Goal: Task Accomplishment & Management: Complete application form

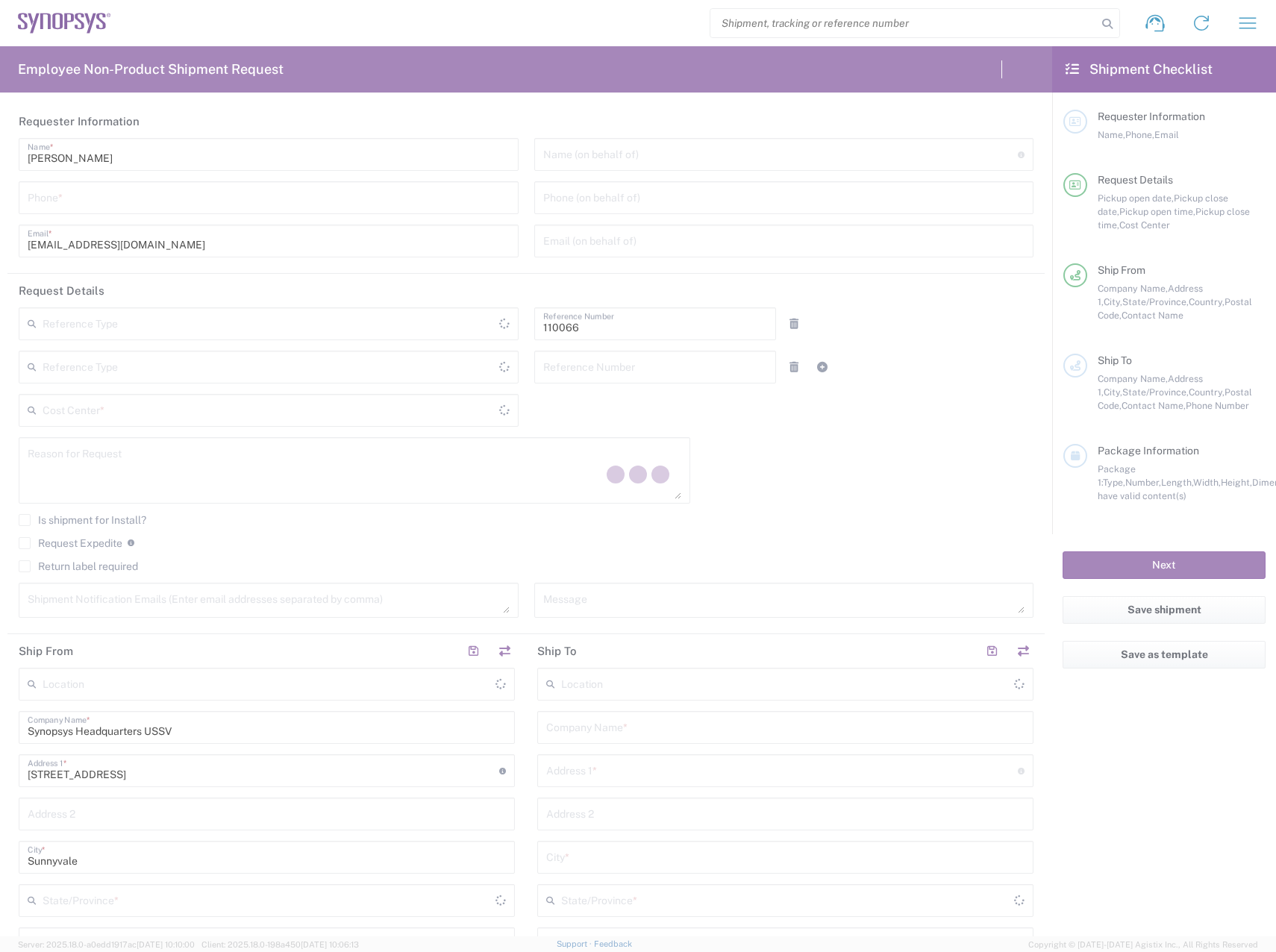
type input "Department"
type input "US01, CIO, IT, ESS2 110066"
type input "[GEOGRAPHIC_DATA]"
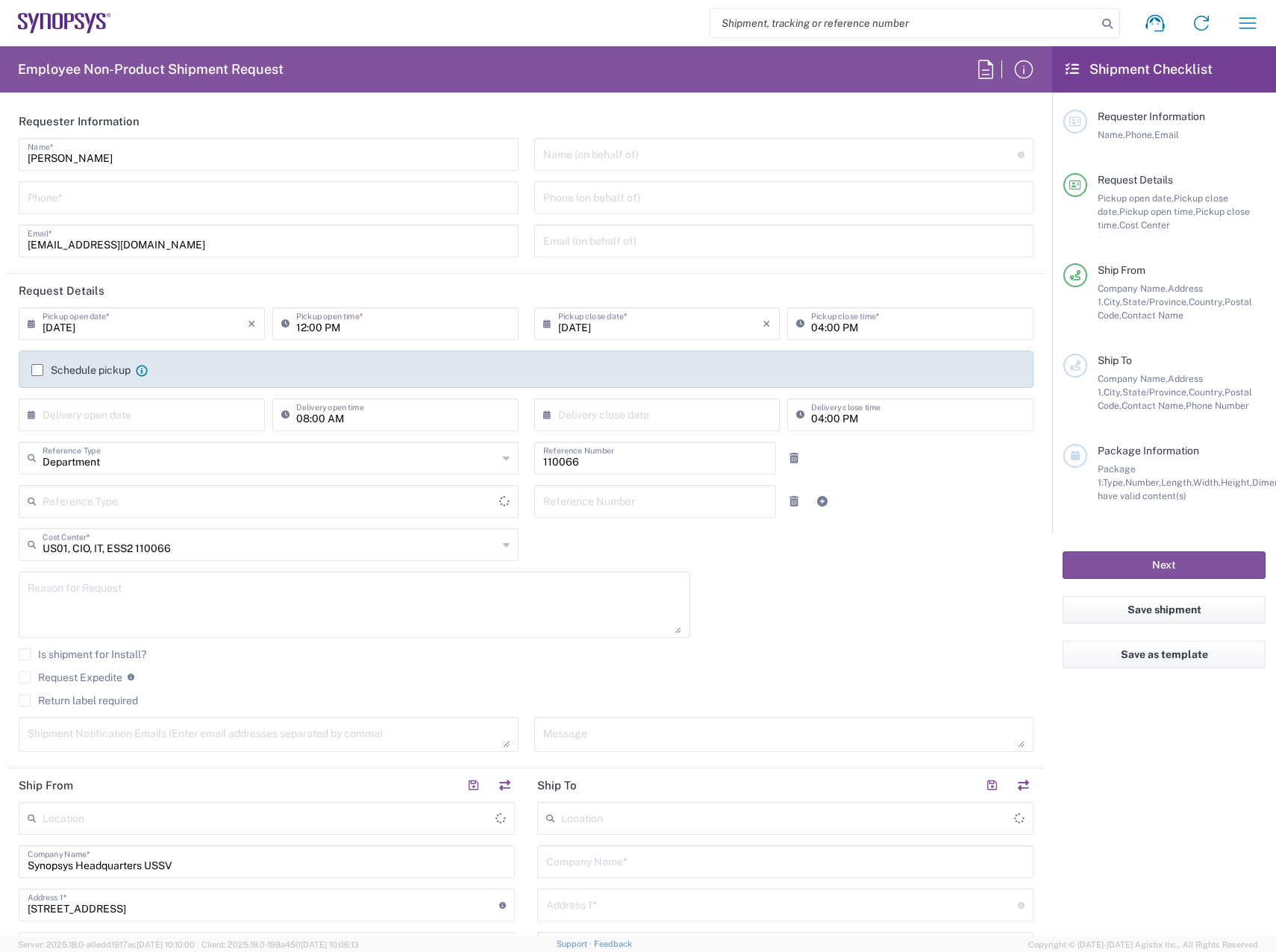
type input "[US_STATE]"
type input "Delivered at Place"
type input "[GEOGRAPHIC_DATA]"
type input "Headquarters USSV"
click at [130, 202] on input "tel" at bounding box center [269, 196] width 482 height 26
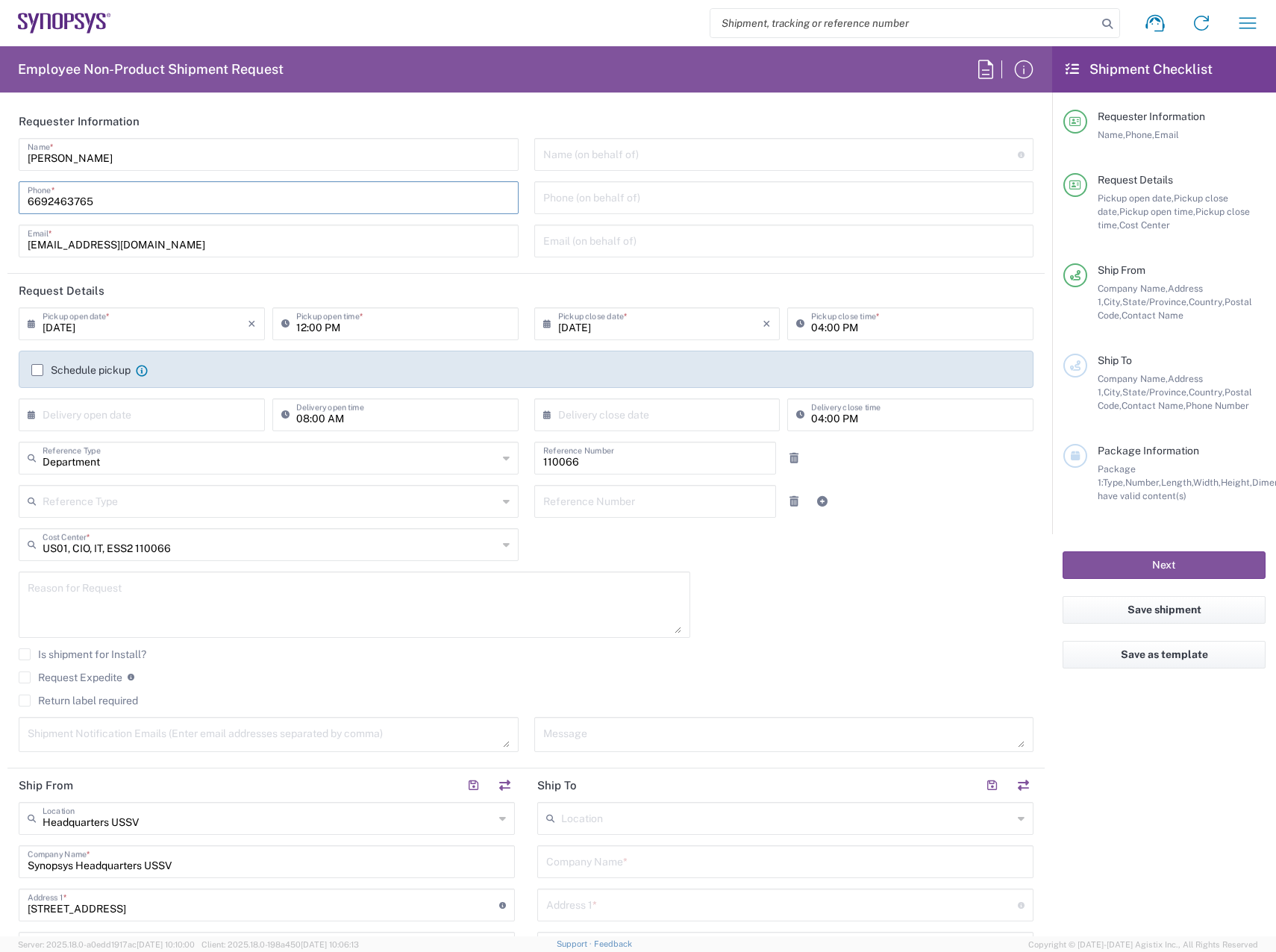
drag, startPoint x: 130, startPoint y: 202, endPoint x: -335, endPoint y: 200, distance: 465.0
click at [0, 200] on html "Shipment request Shipment tracking Employee non-product shipment request My shi…" at bounding box center [638, 476] width 1276 height 952
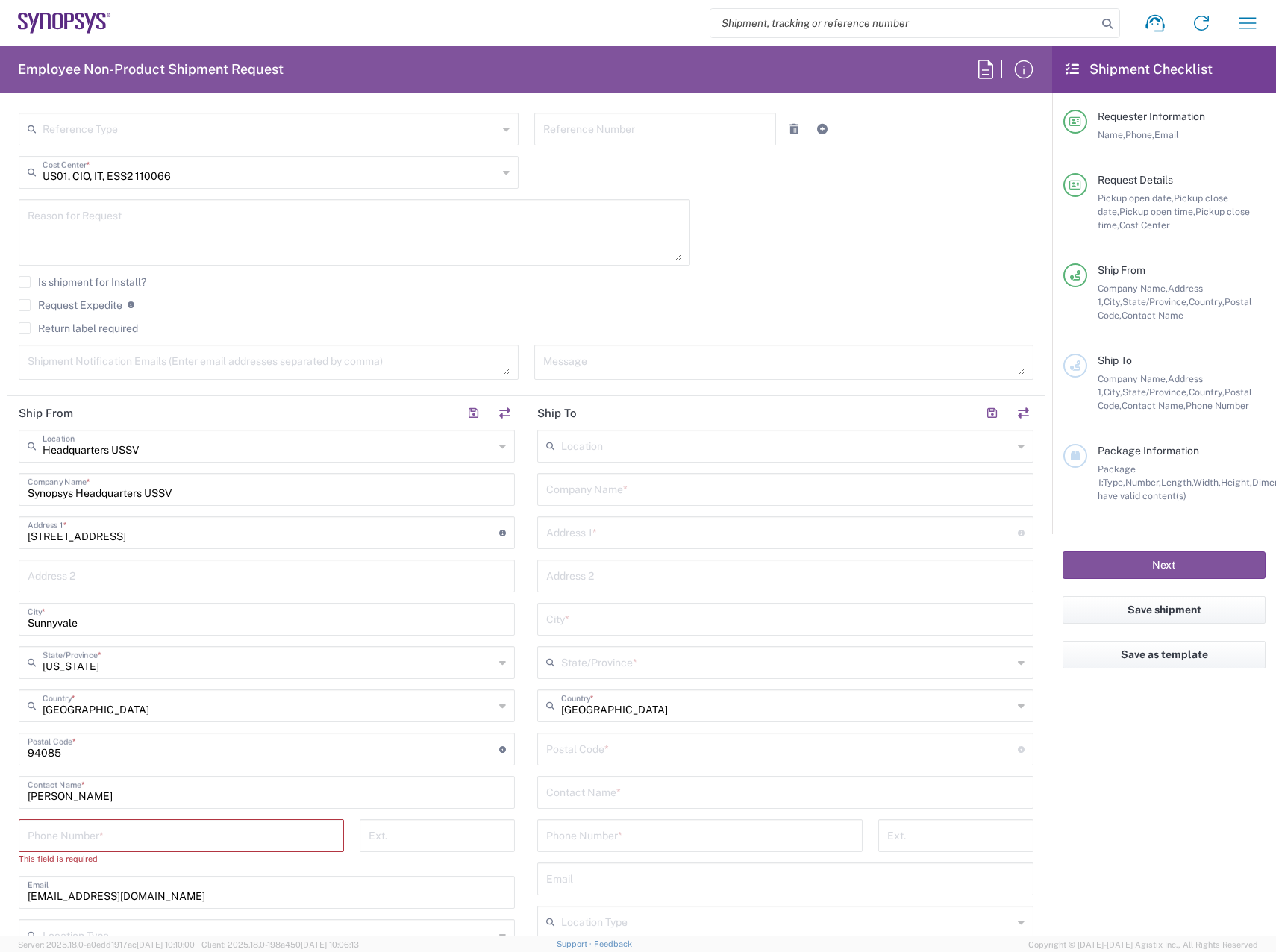
scroll to position [373, 0]
type input "6692463765"
click at [148, 829] on input "tel" at bounding box center [182, 833] width 308 height 26
paste input "6692463765"
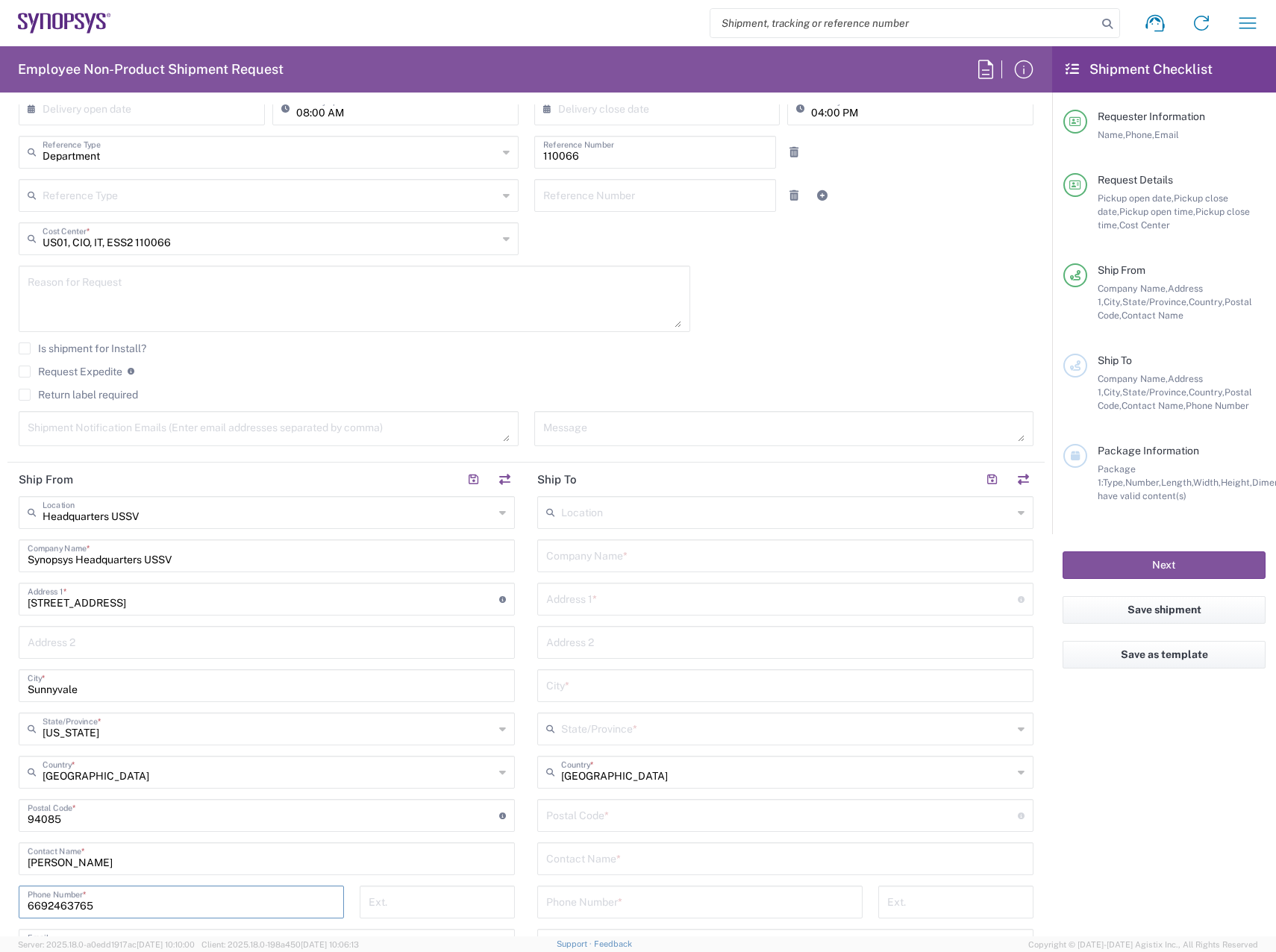
scroll to position [0, 0]
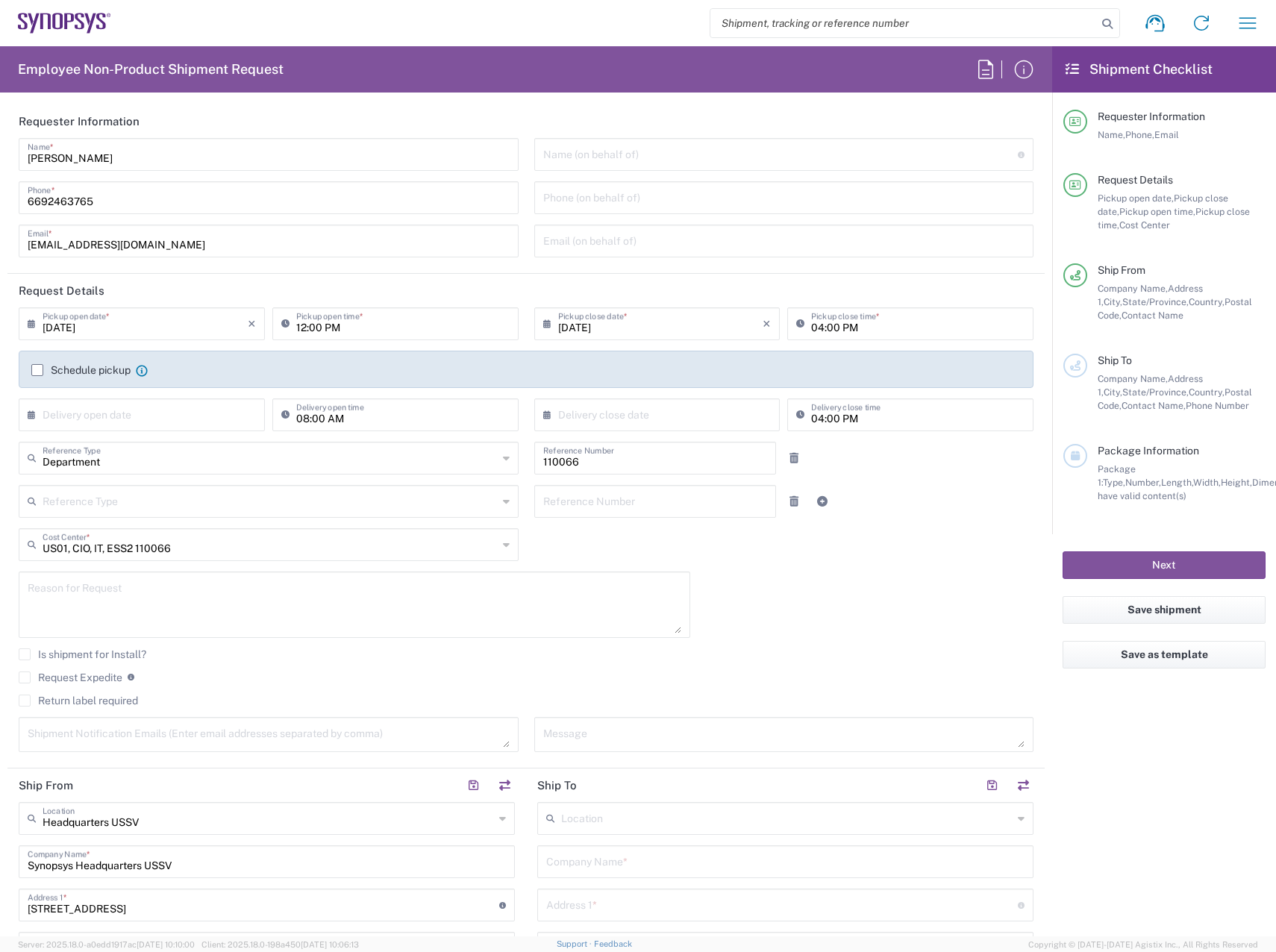
type input "6692463765"
click at [674, 147] on input "text" at bounding box center [781, 153] width 476 height 26
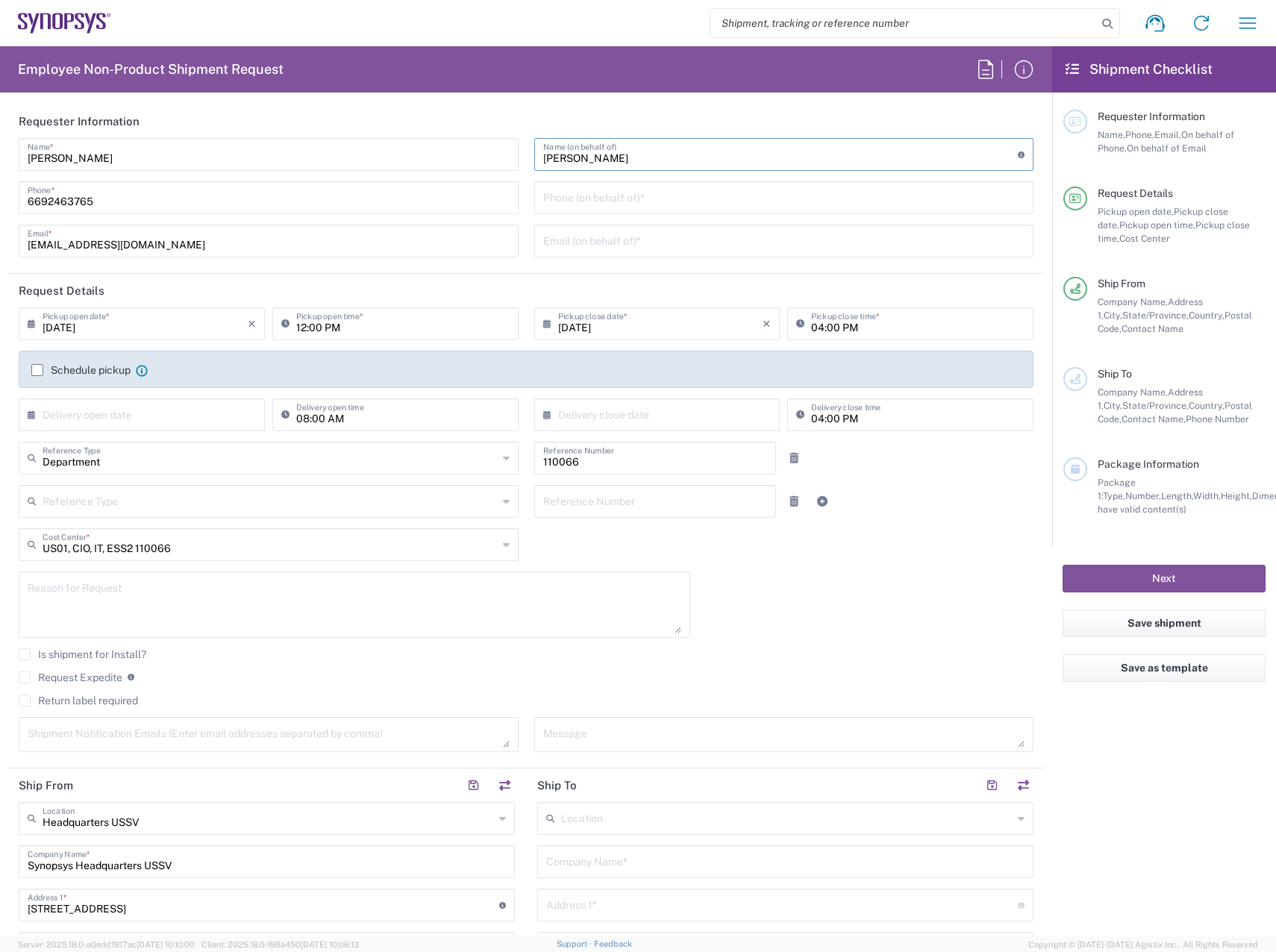
type input "[PERSON_NAME]"
drag, startPoint x: 718, startPoint y: 195, endPoint x: 684, endPoint y: 203, distance: 34.9
click at [718, 195] on input "tel" at bounding box center [784, 196] width 482 height 26
paste input "650.861.7899"
click at [582, 201] on input "650.861.7899" at bounding box center [784, 196] width 482 height 26
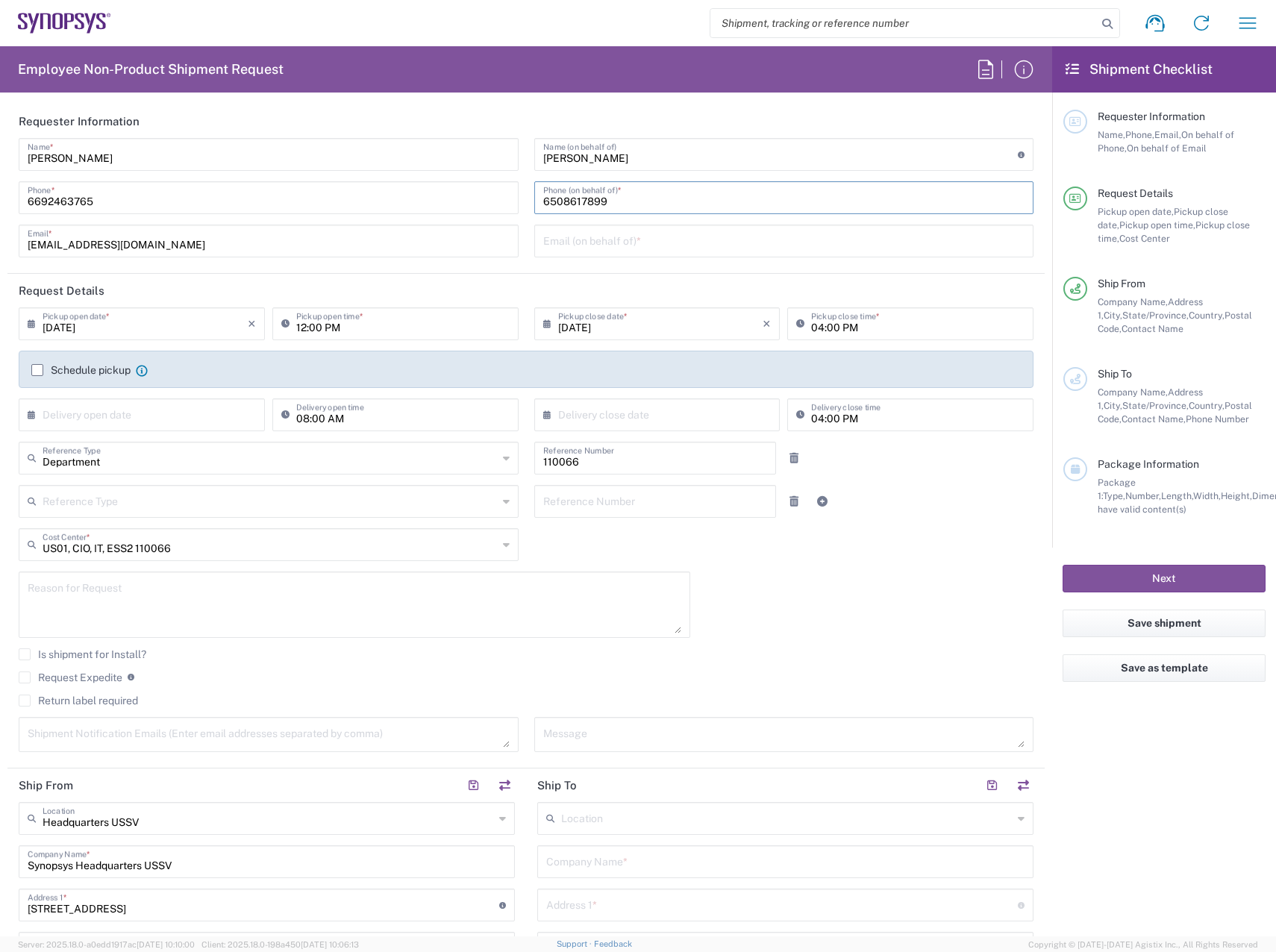
type input "6508617899"
click at [625, 248] on input "text" at bounding box center [784, 239] width 482 height 26
paste input "[PERSON_NAME][EMAIL_ADDRESS][DOMAIN_NAME]"
type input "[PERSON_NAME][EMAIL_ADDRESS][DOMAIN_NAME]"
drag, startPoint x: 879, startPoint y: 609, endPoint x: 839, endPoint y: 608, distance: 40.0
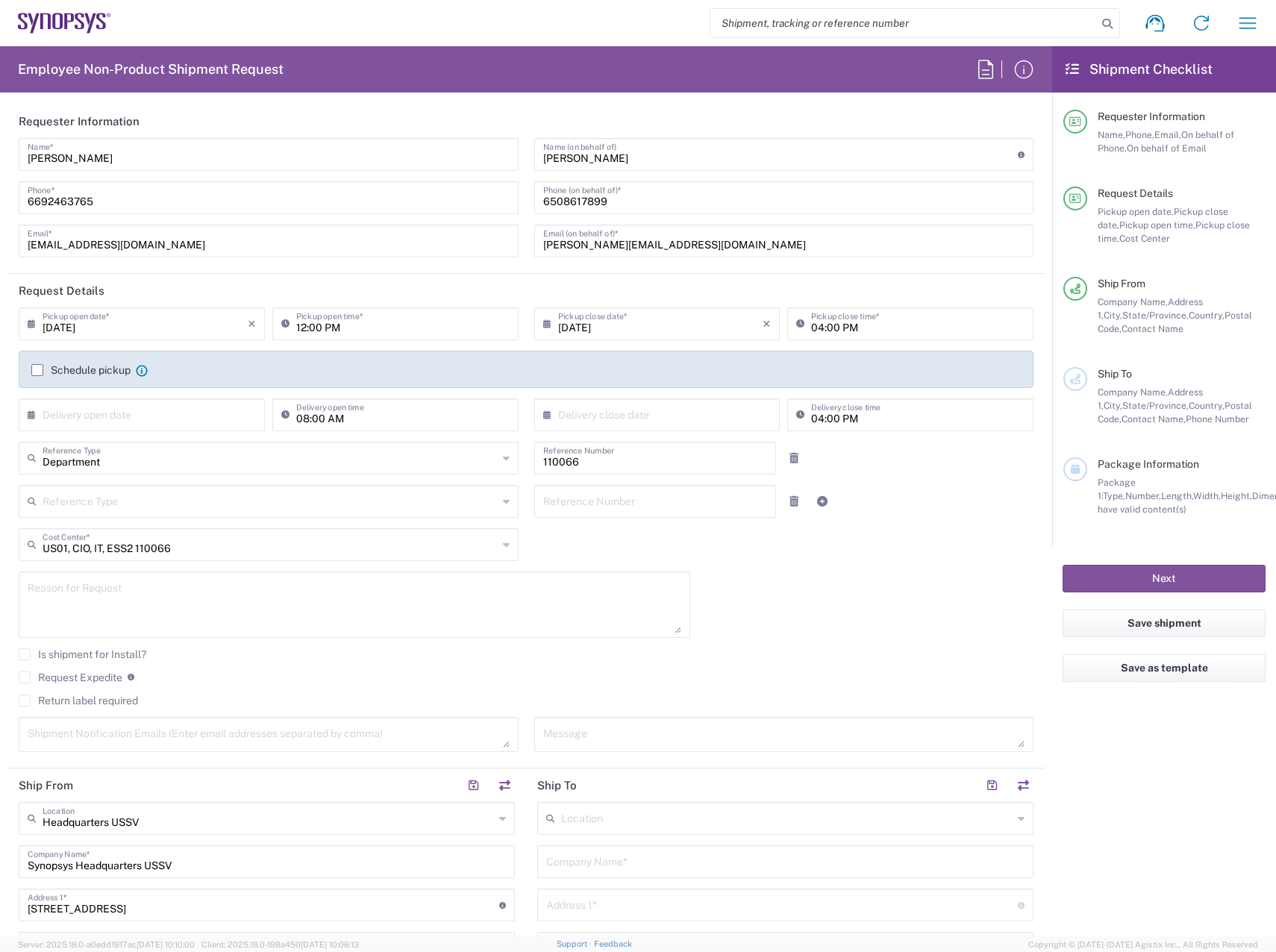
click at [879, 609] on div "[DATE] × Pickup open date * Cancel Apply 12:00 PM Pickup open time * [DATE] × P…" at bounding box center [526, 535] width 1031 height 455
click at [49, 677] on label "Request Expedite" at bounding box center [70, 677] width 103 height 12
click at [24, 677] on input "Request Expedite" at bounding box center [24, 677] width 0 height 0
click at [357, 608] on textarea at bounding box center [354, 605] width 654 height 58
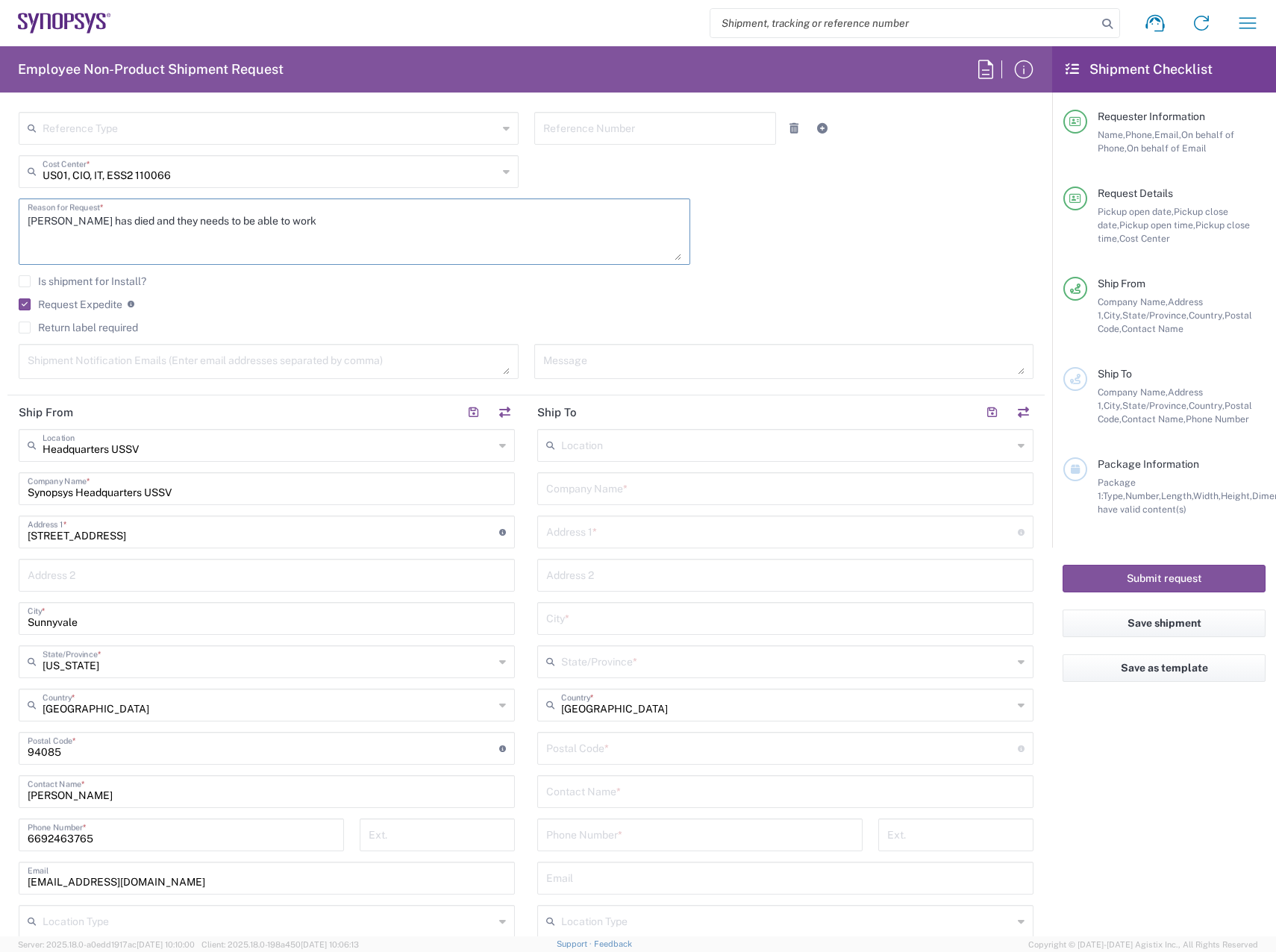
scroll to position [448, 0]
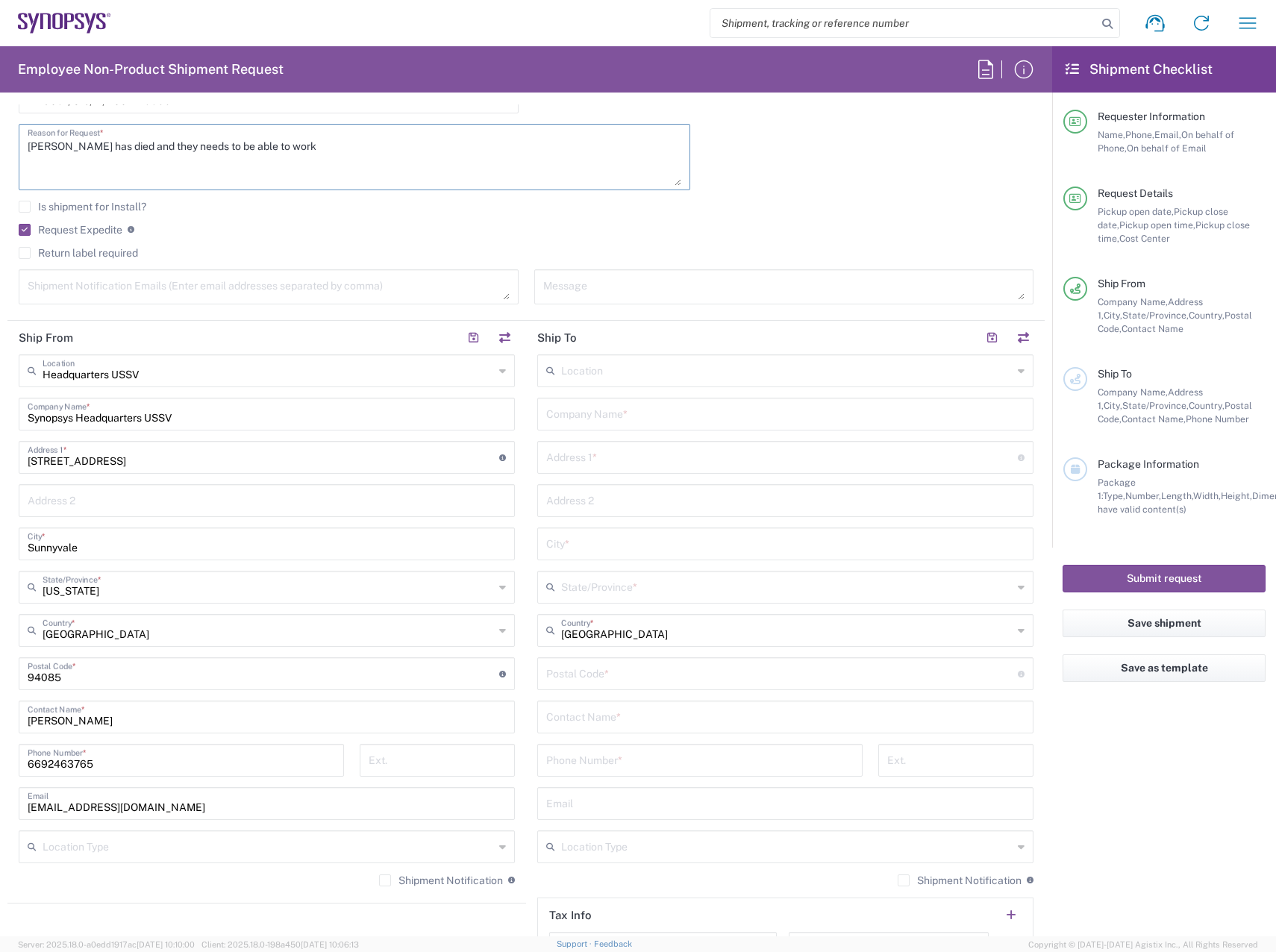
type textarea "[PERSON_NAME] has died and they needs to be able to work"
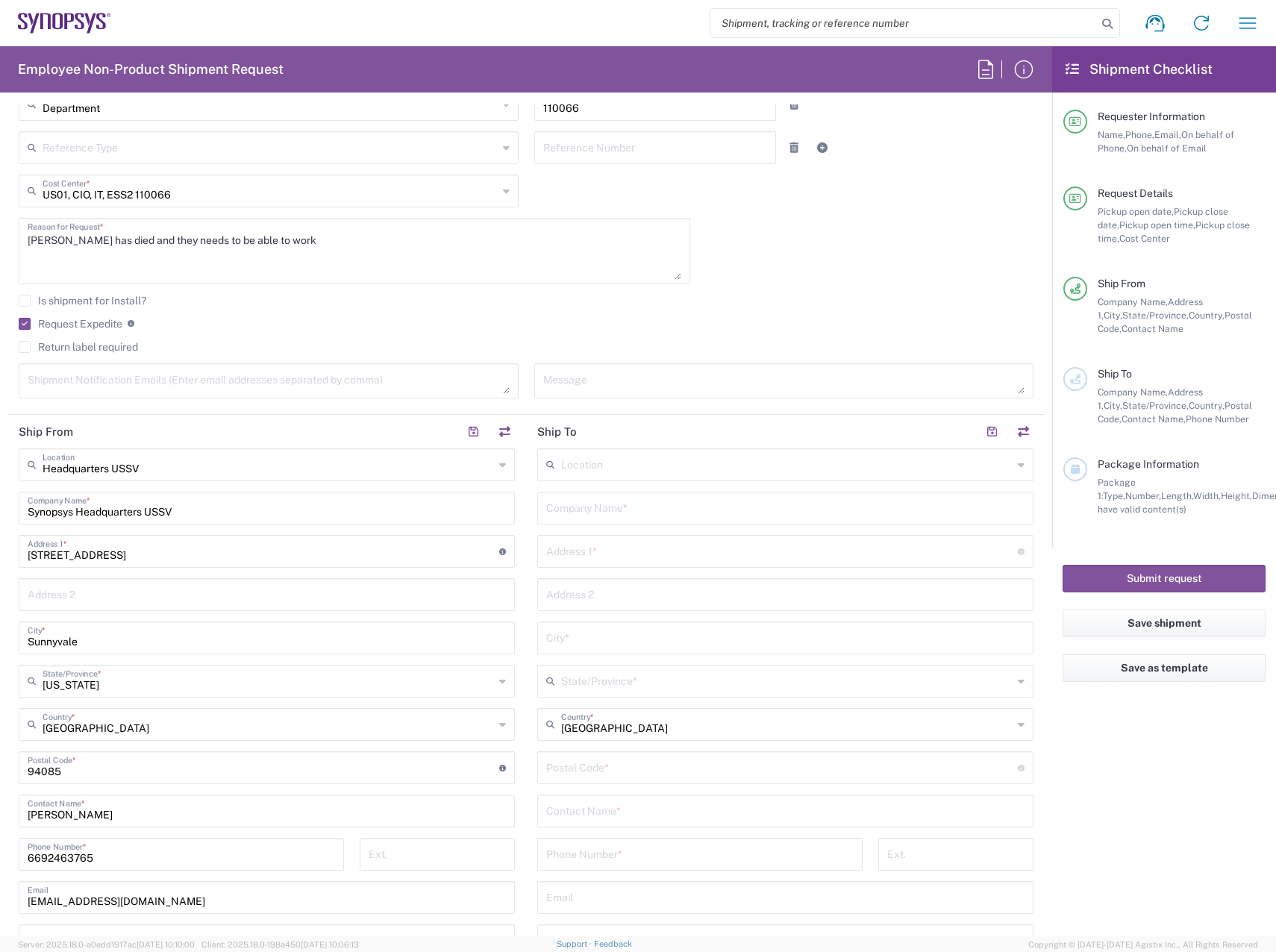
scroll to position [373, 0]
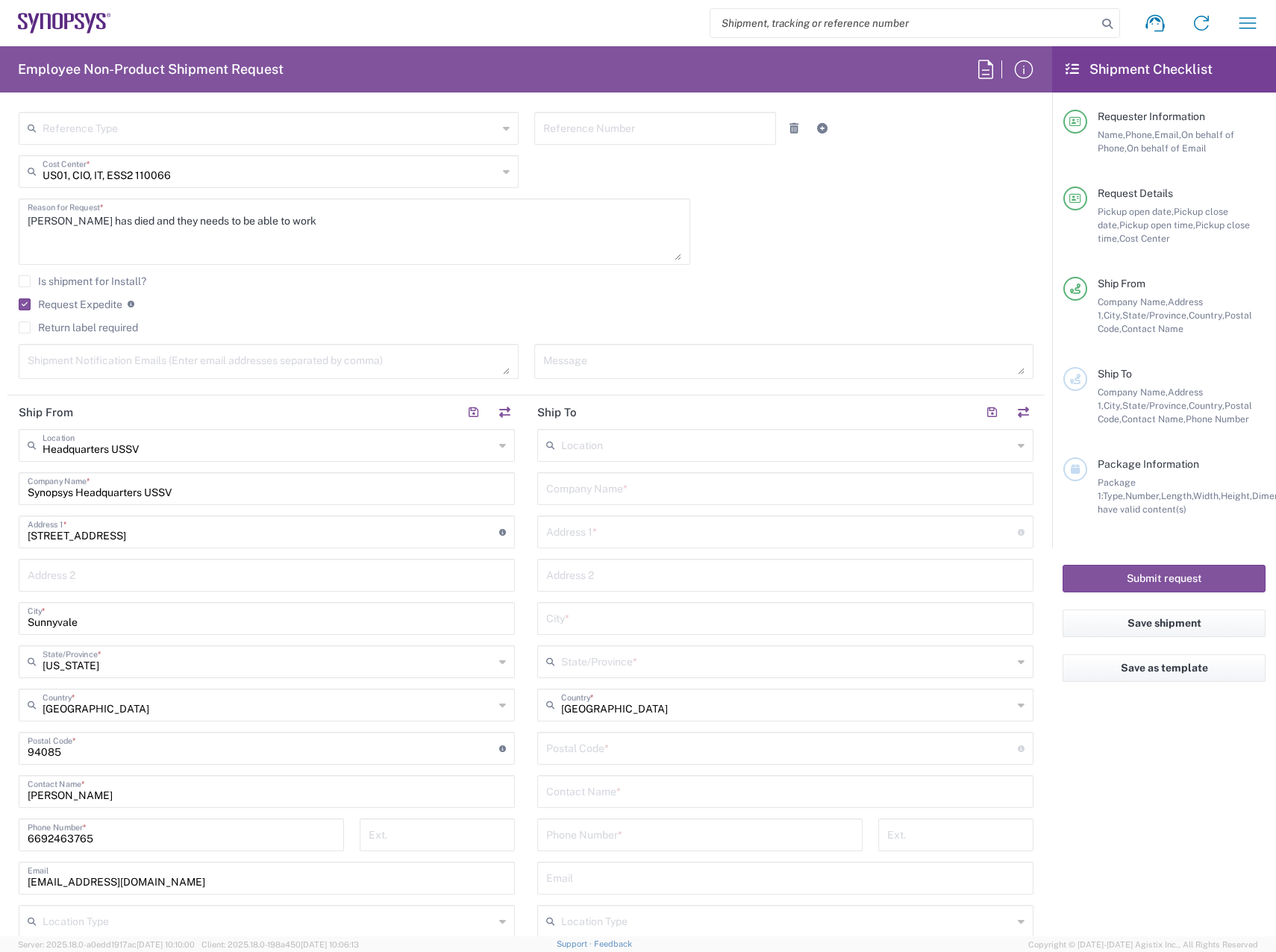
click at [653, 494] on input "text" at bounding box center [785, 487] width 478 height 26
paste input "[PERSON_NAME]"
type input "[PERSON_NAME]"
drag, startPoint x: 641, startPoint y: 533, endPoint x: 714, endPoint y: 529, distance: 73.1
click at [641, 533] on input "text" at bounding box center [781, 530] width 471 height 26
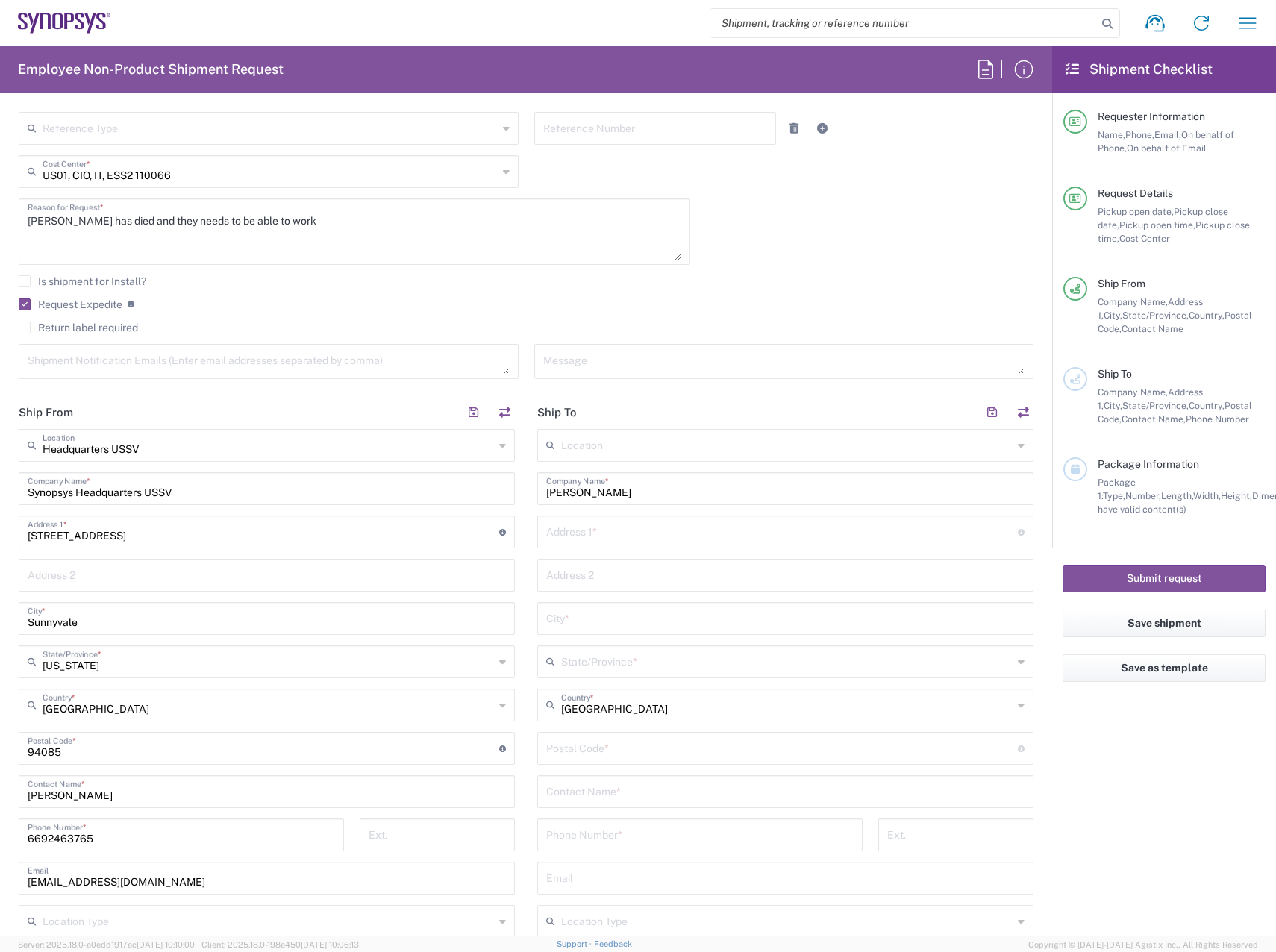
paste input "[STREET_ADDRESS]"
drag, startPoint x: 700, startPoint y: 533, endPoint x: 608, endPoint y: 535, distance: 92.0
click at [608, 535] on input "[STREET_ADDRESS]" at bounding box center [781, 530] width 471 height 26
type input "[STREET_ADDRESS]"
click at [619, 620] on input "text" at bounding box center [785, 617] width 478 height 26
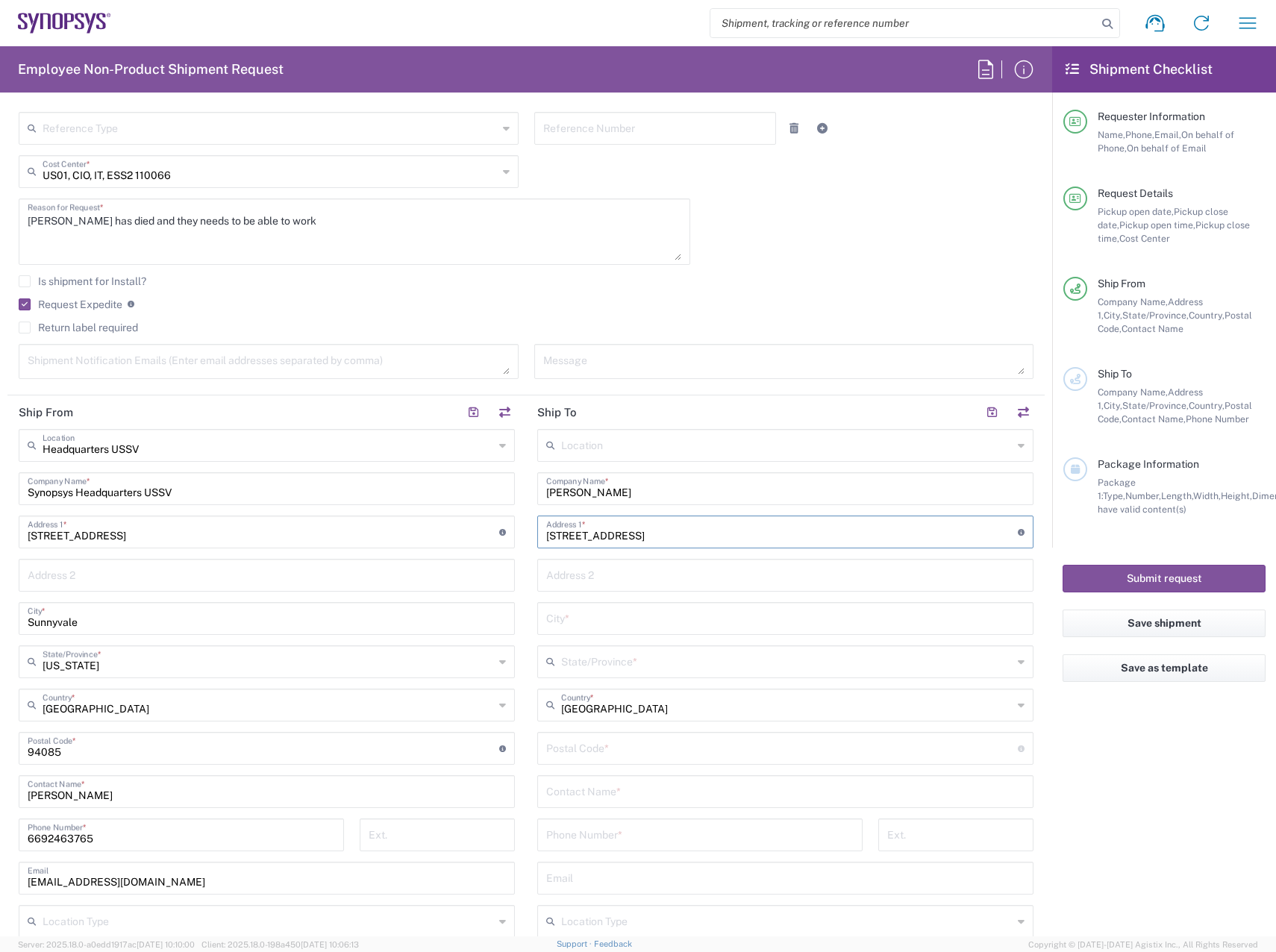
paste input "[GEOGRAPHIC_DATA] CA 91103"
drag, startPoint x: 653, startPoint y: 625, endPoint x: 610, endPoint y: 626, distance: 43.0
click at [610, 626] on input "[GEOGRAPHIC_DATA] CA 91103" at bounding box center [785, 617] width 478 height 26
type input "[GEOGRAPHIC_DATA] CA 91103"
drag, startPoint x: 647, startPoint y: 751, endPoint x: 652, endPoint y: 739, distance: 13.0
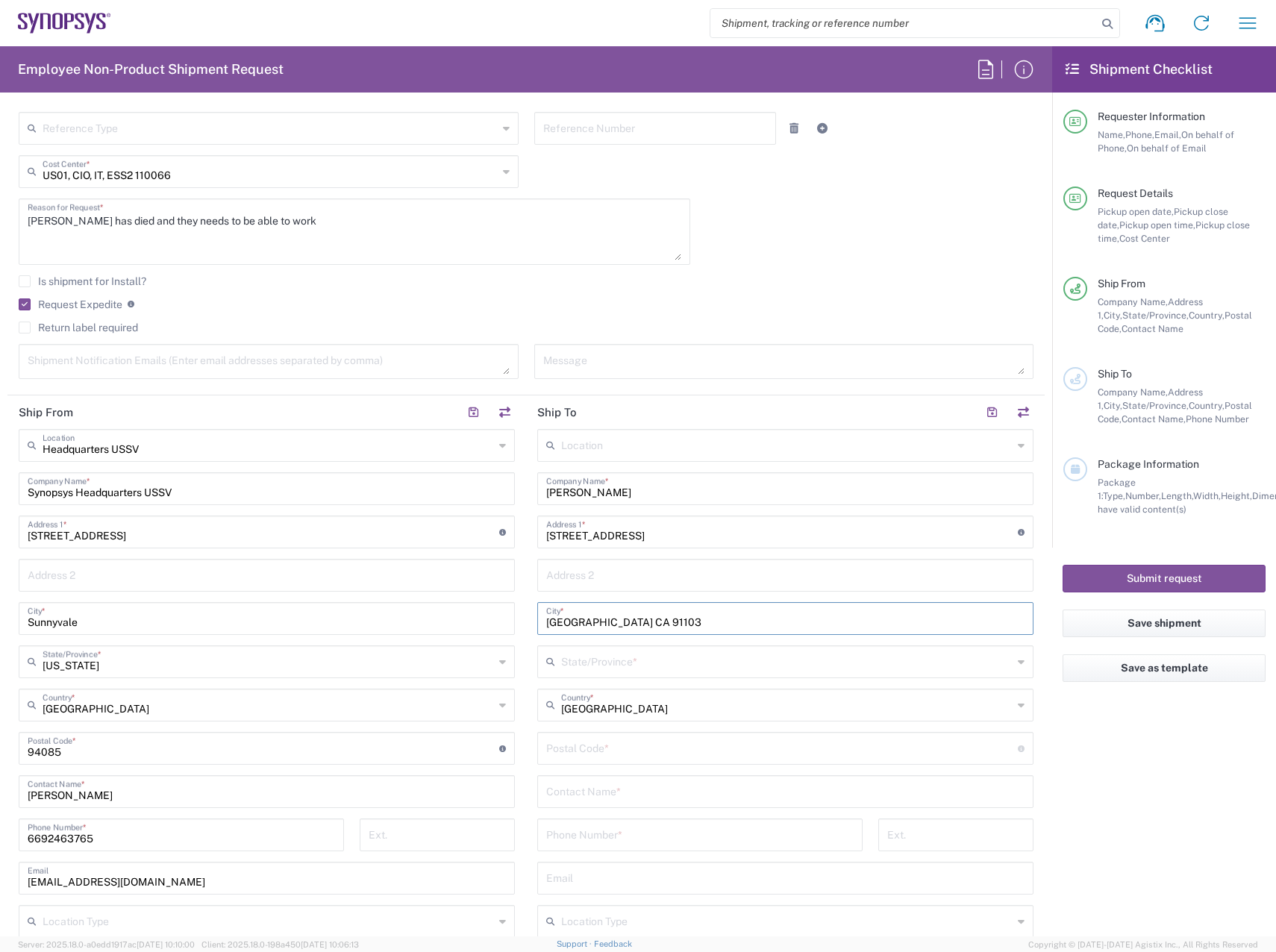
click at [647, 751] on input "undefined" at bounding box center [781, 746] width 471 height 26
paste input "91103"
type input "91103"
drag, startPoint x: 574, startPoint y: 661, endPoint x: 581, endPoint y: 670, distance: 11.4
click at [574, 661] on input "text" at bounding box center [787, 660] width 451 height 26
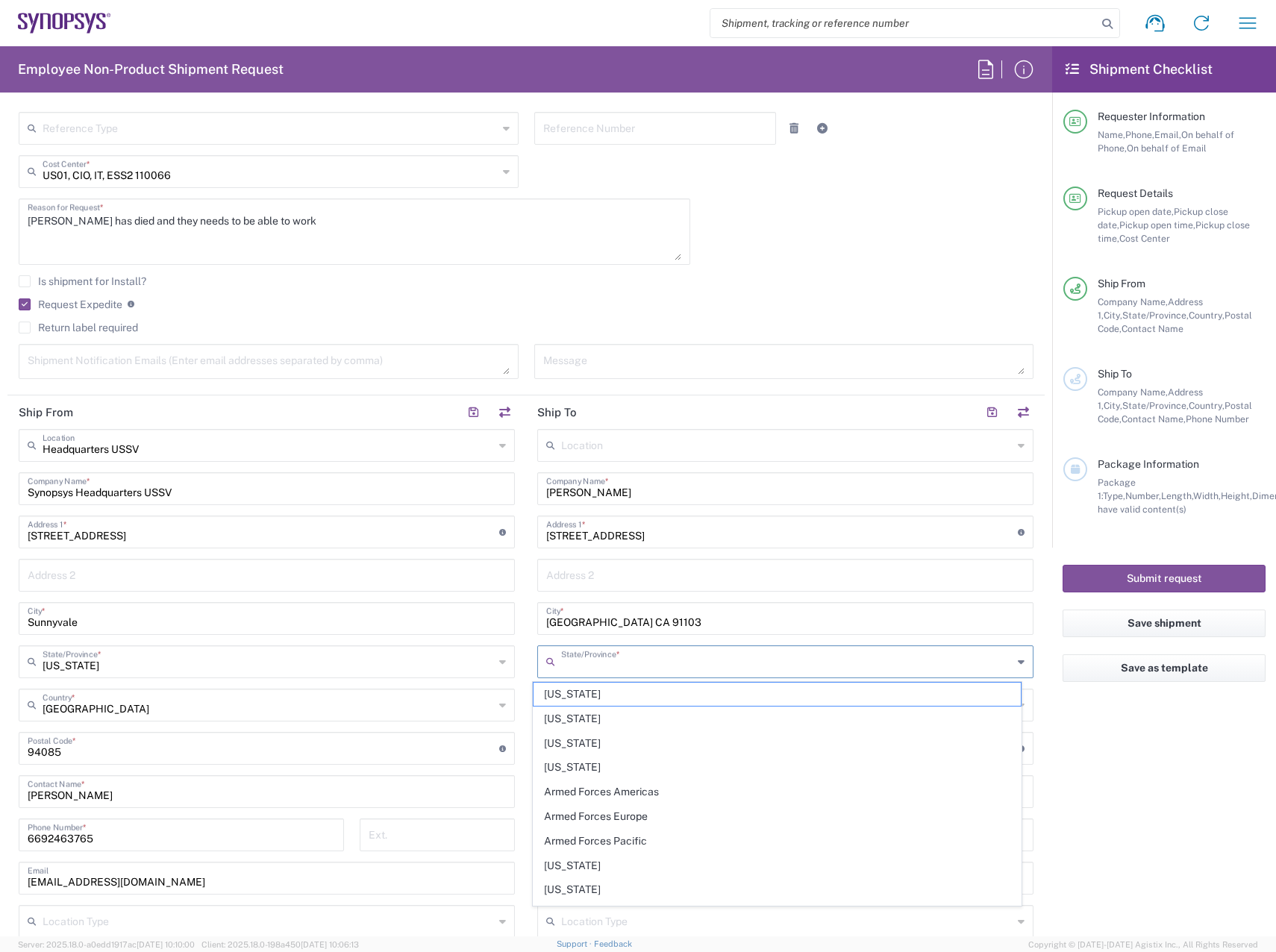
drag, startPoint x: 563, startPoint y: 870, endPoint x: 610, endPoint y: 670, distance: 205.4
click at [563, 870] on span "[US_STATE]" at bounding box center [777, 866] width 488 height 23
type input "[US_STATE]"
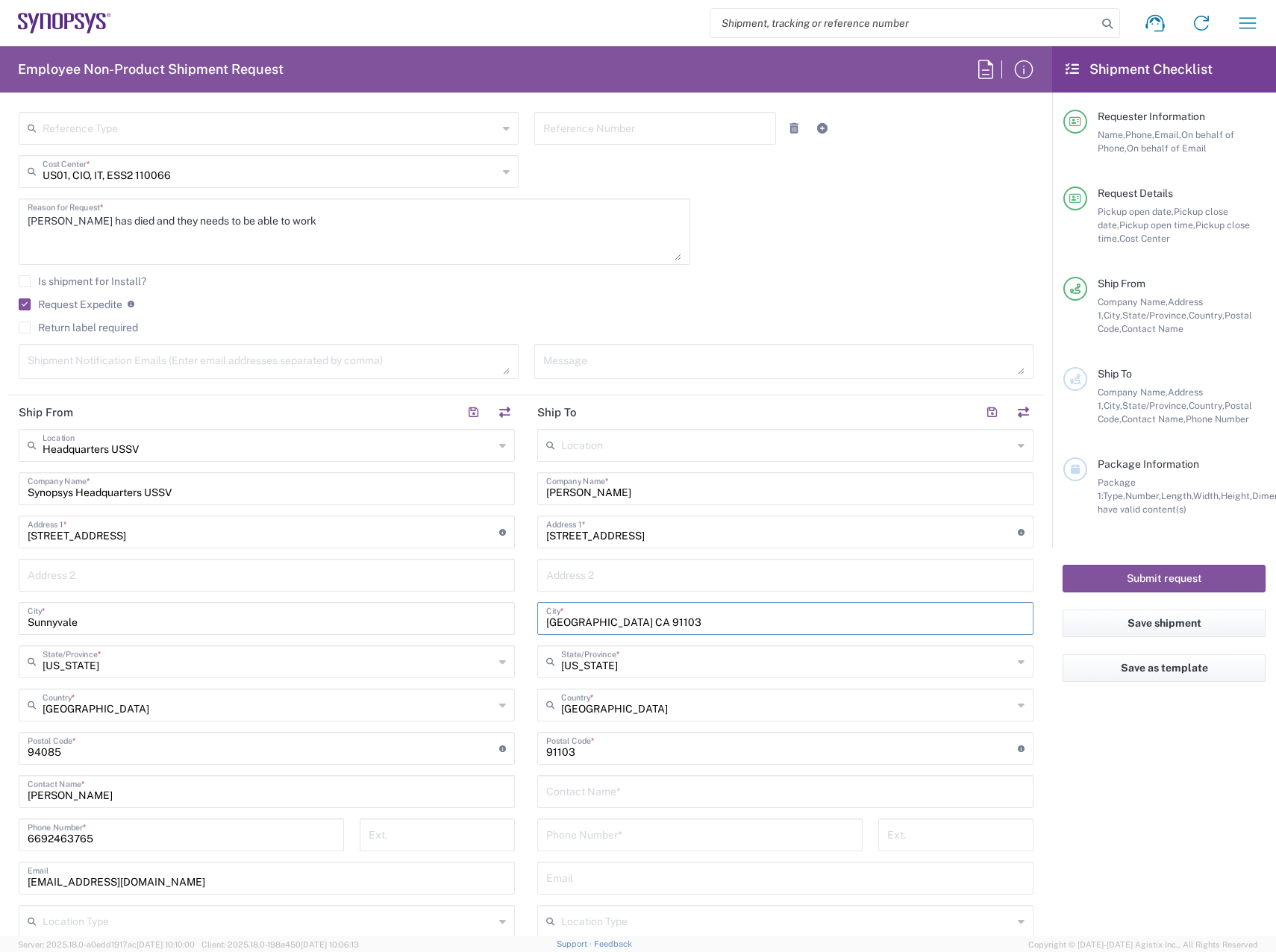
click at [642, 623] on input "[GEOGRAPHIC_DATA] CA 91103" at bounding box center [785, 617] width 478 height 26
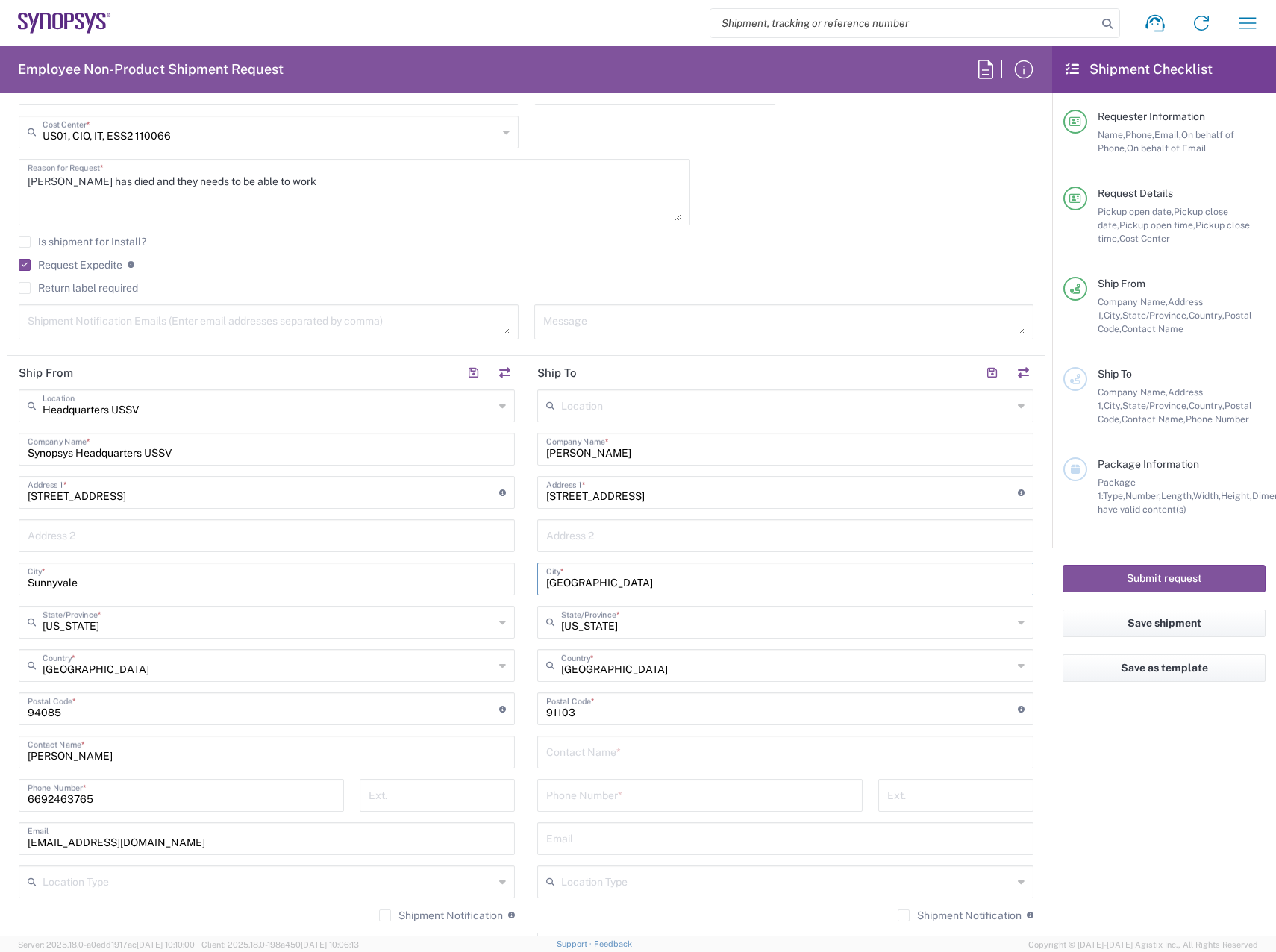
scroll to position [448, 0]
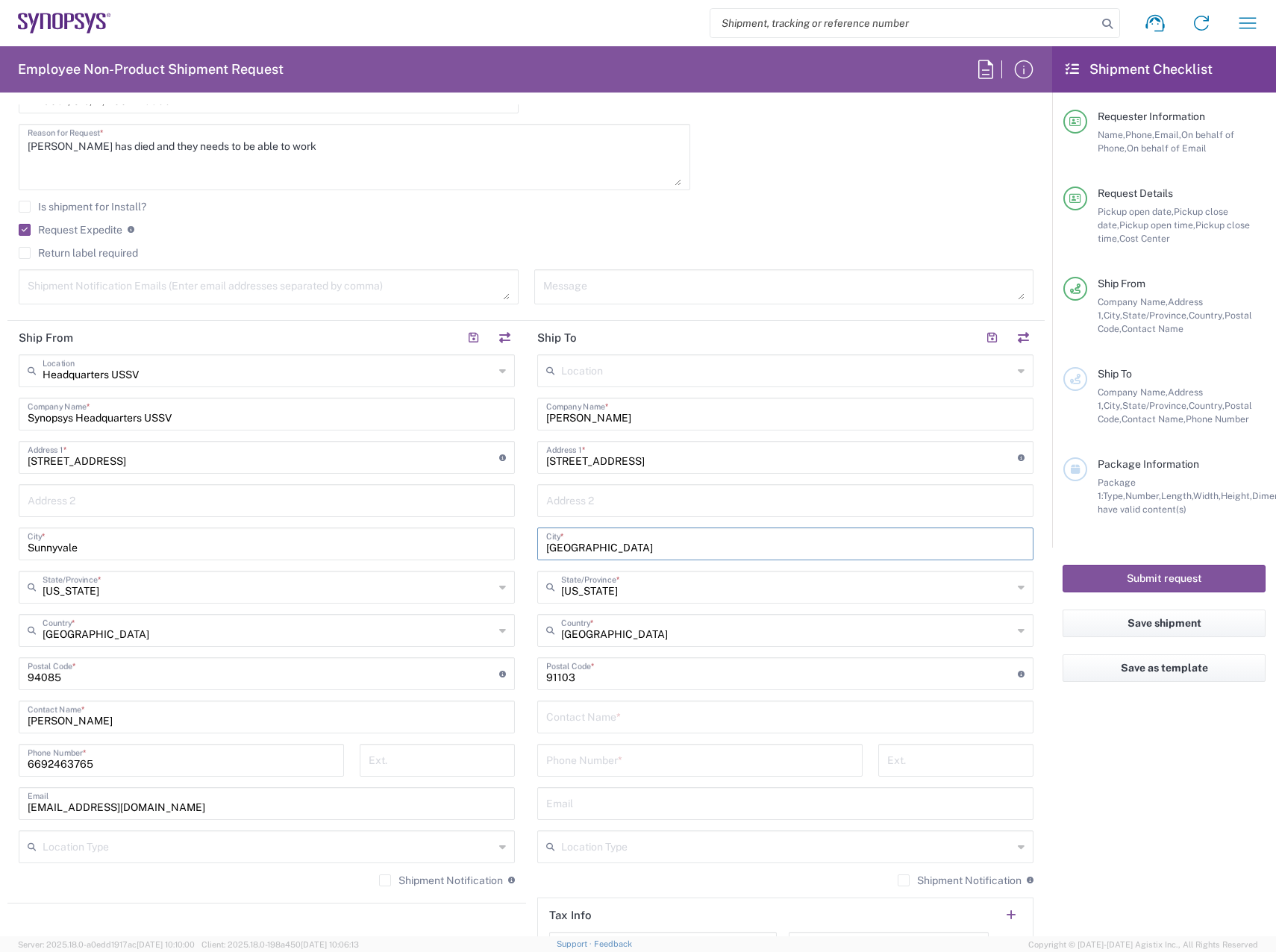
type input "[GEOGRAPHIC_DATA]"
drag, startPoint x: 656, startPoint y: 415, endPoint x: 435, endPoint y: 426, distance: 221.3
click at [435, 426] on div "Ship From Headquarters USSV Location Headquarters [GEOGRAPHIC_DATA] Agrate Bria…" at bounding box center [525, 654] width 1037 height 666
click at [710, 716] on input "text" at bounding box center [785, 716] width 478 height 26
paste input "[PERSON_NAME]"
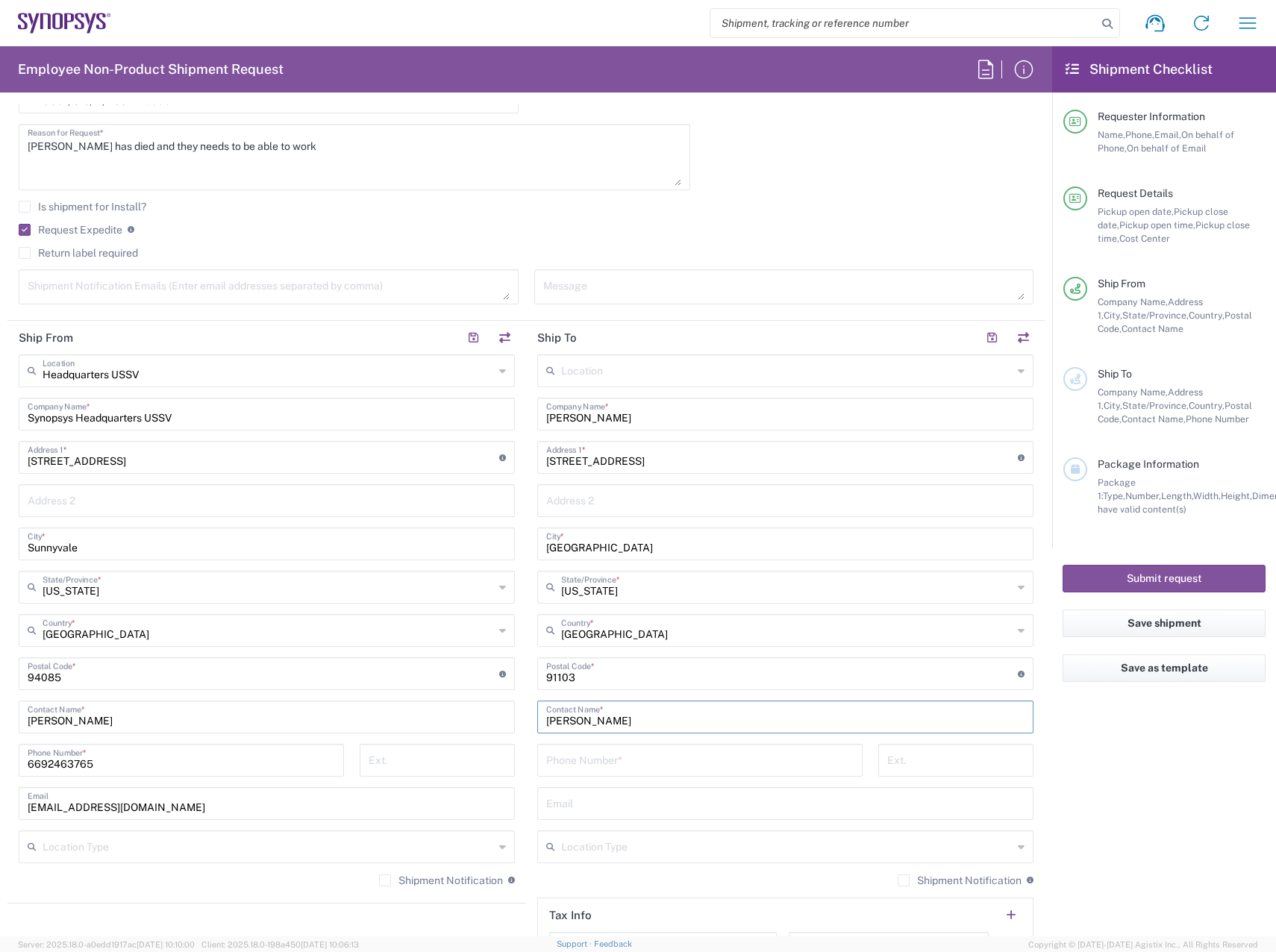
type input "[PERSON_NAME]"
drag, startPoint x: 651, startPoint y: 414, endPoint x: 319, endPoint y: 410, distance: 332.0
click at [319, 410] on div "Ship From Headquarters USSV Location Headquarters [GEOGRAPHIC_DATA] Agrate Bria…" at bounding box center [525, 654] width 1037 height 666
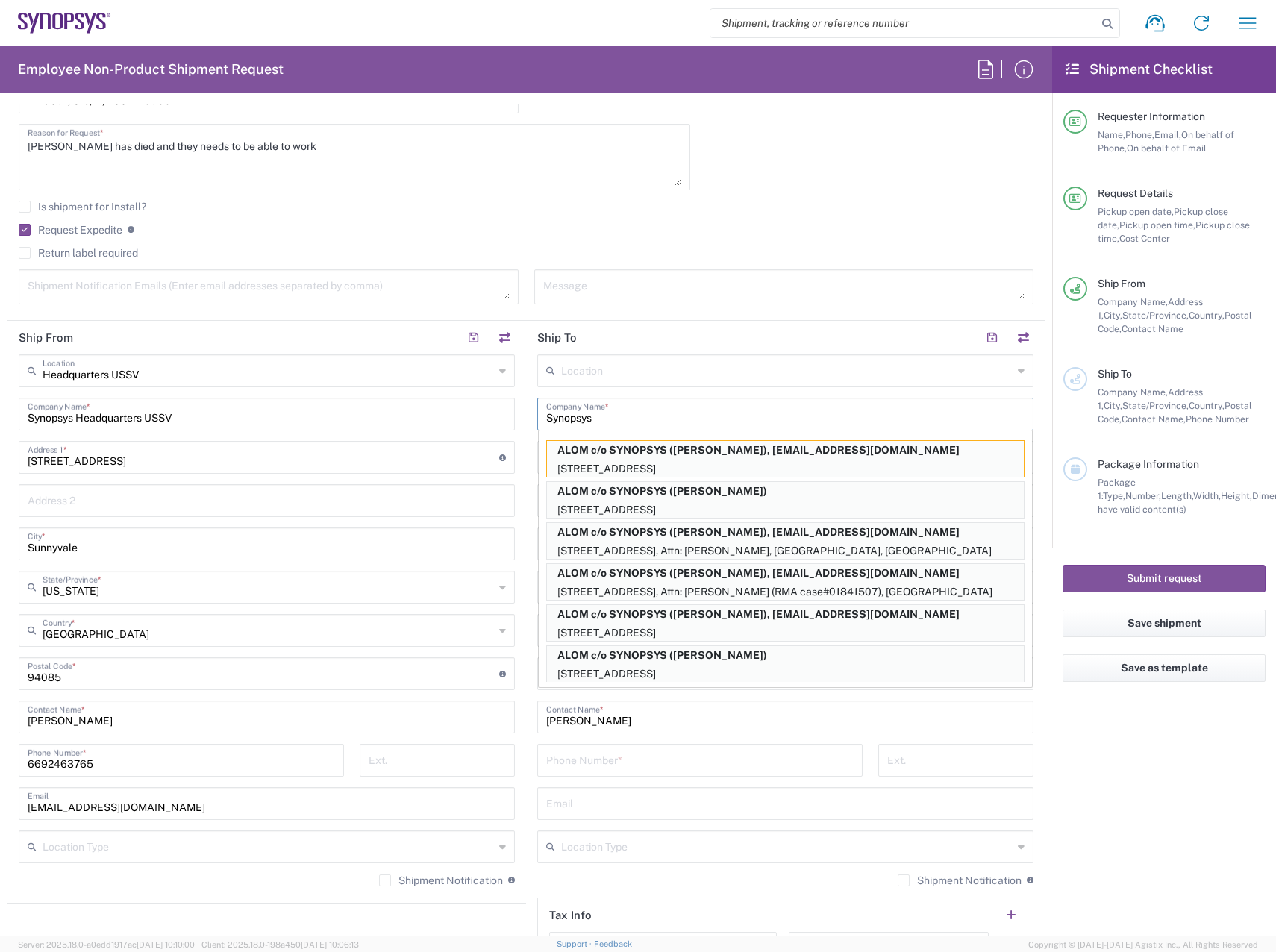
type input "Synopsys"
click at [651, 770] on input "tel" at bounding box center [700, 759] width 308 height 26
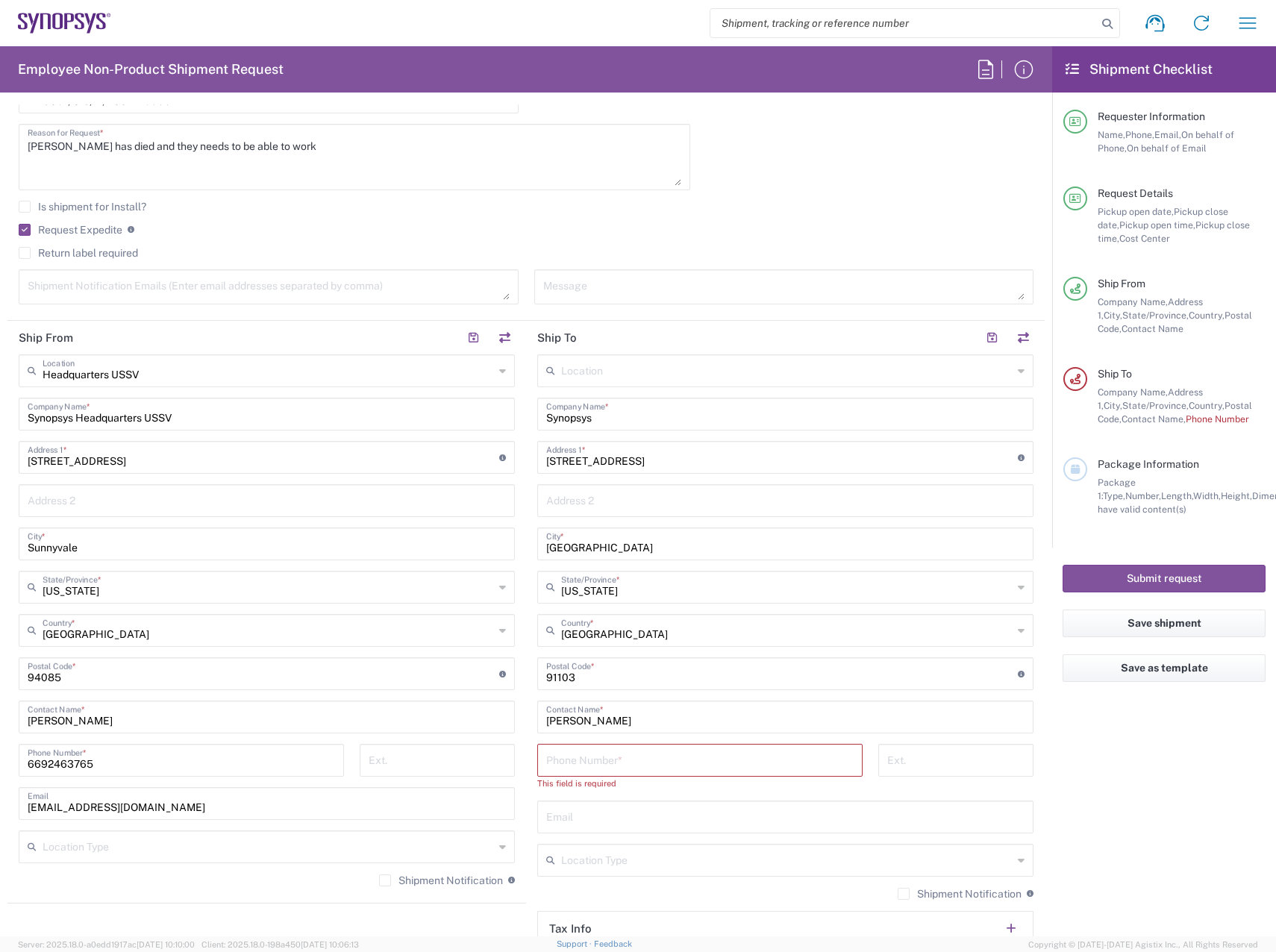
drag, startPoint x: 631, startPoint y: 763, endPoint x: 665, endPoint y: 770, distance: 34.7
click at [631, 763] on input "tel" at bounding box center [700, 759] width 308 height 26
paste input "[PHONE_NUMBER]"
click at [594, 769] on input "[PHONE_NUMBER]" at bounding box center [700, 759] width 308 height 26
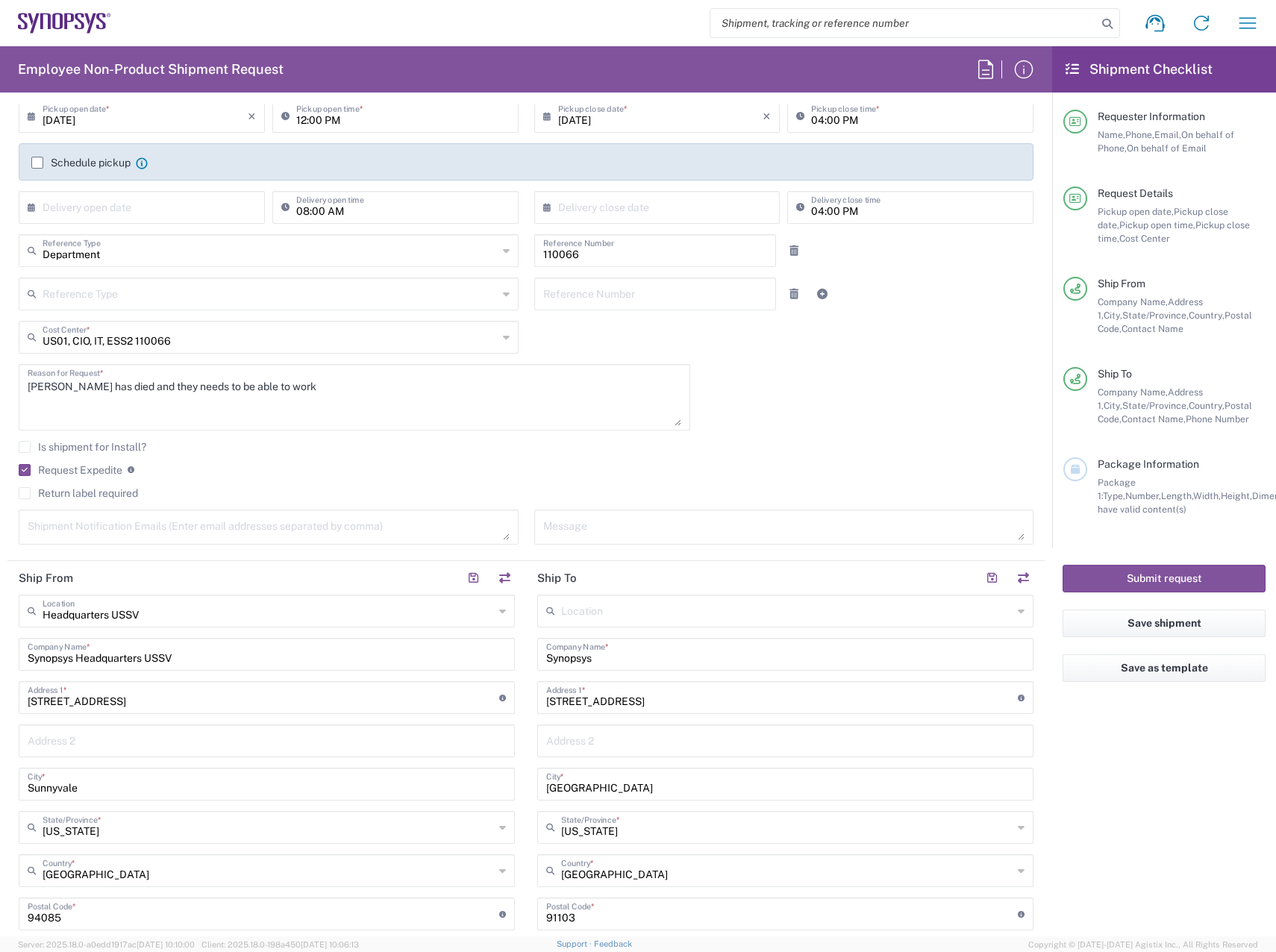
scroll to position [0, 0]
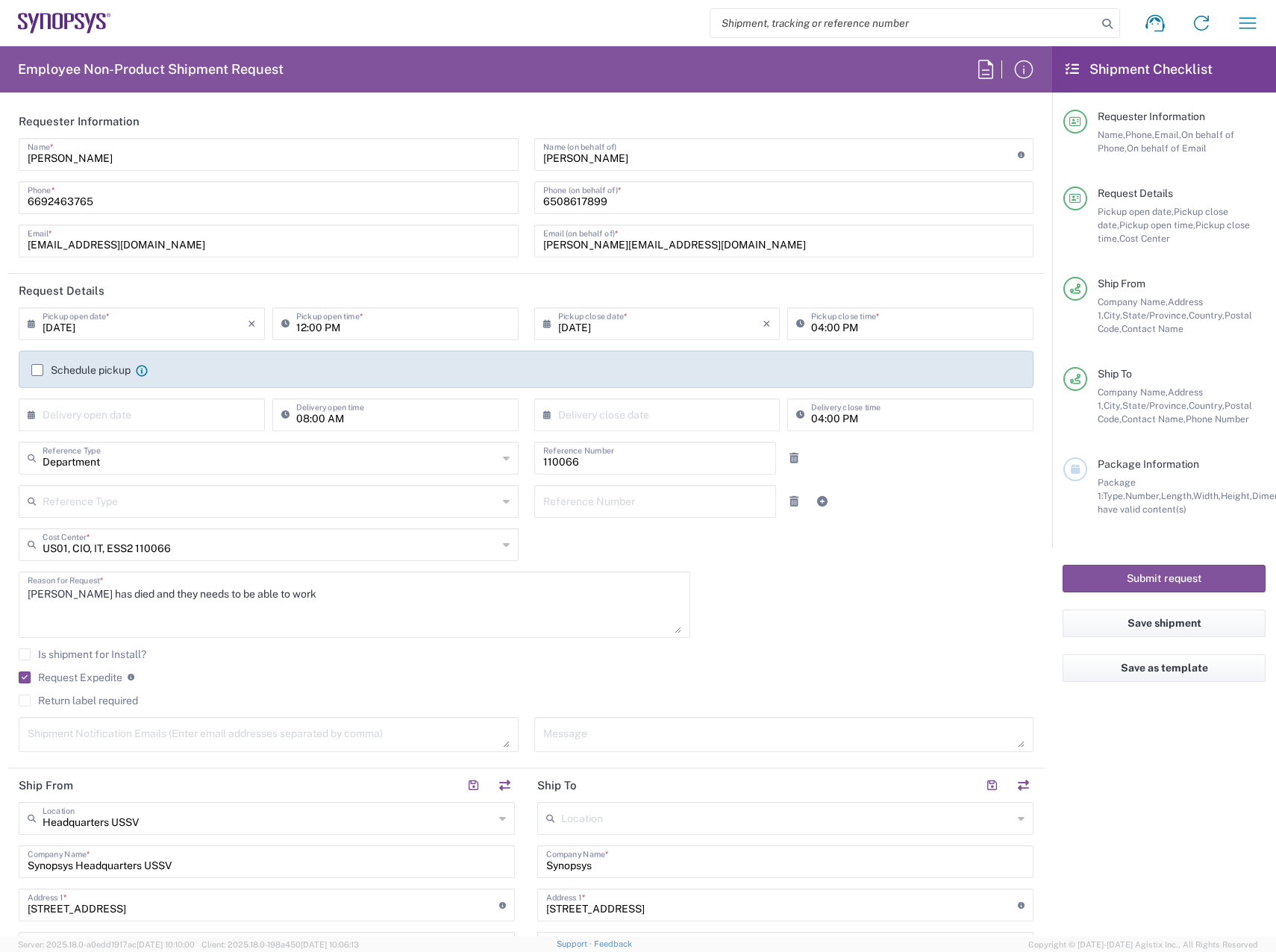
type input "6508681665"
click at [71, 697] on label "Return label required" at bounding box center [78, 699] width 120 height 12
click at [24, 700] on input "Return label required" at bounding box center [24, 700] width 0 height 0
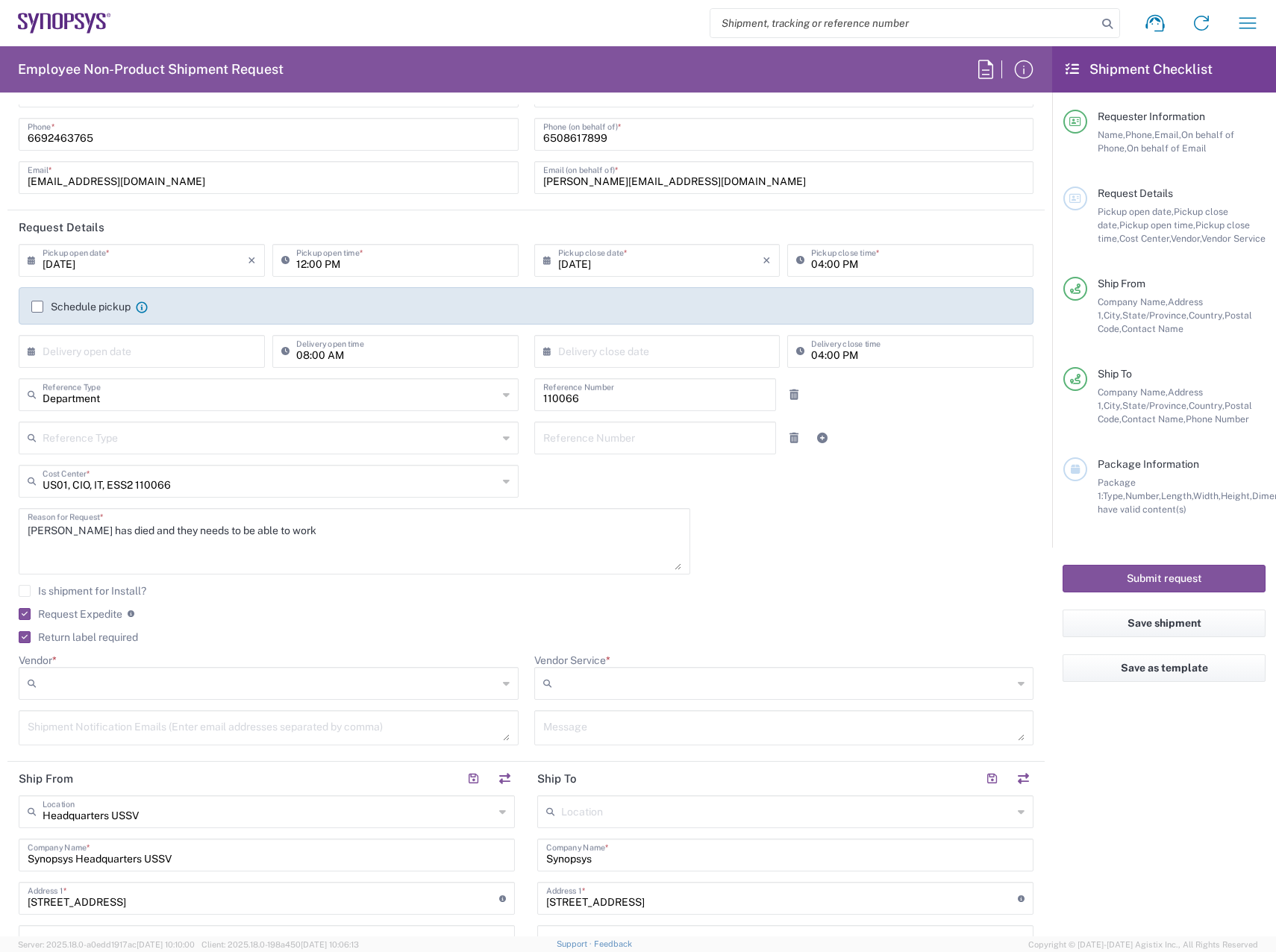
scroll to position [149, 0]
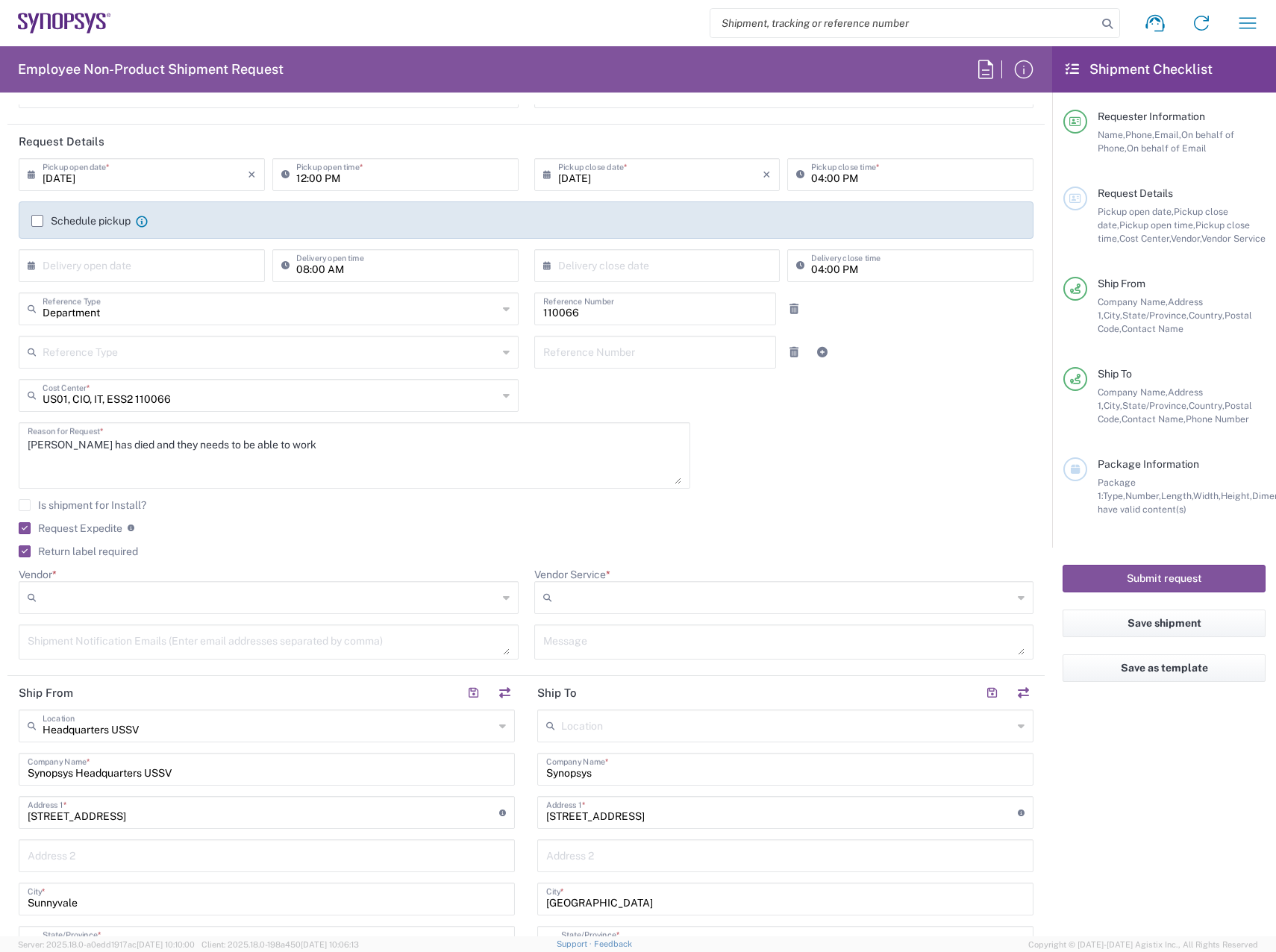
click at [206, 594] on input "Vendor *" at bounding box center [270, 597] width 455 height 24
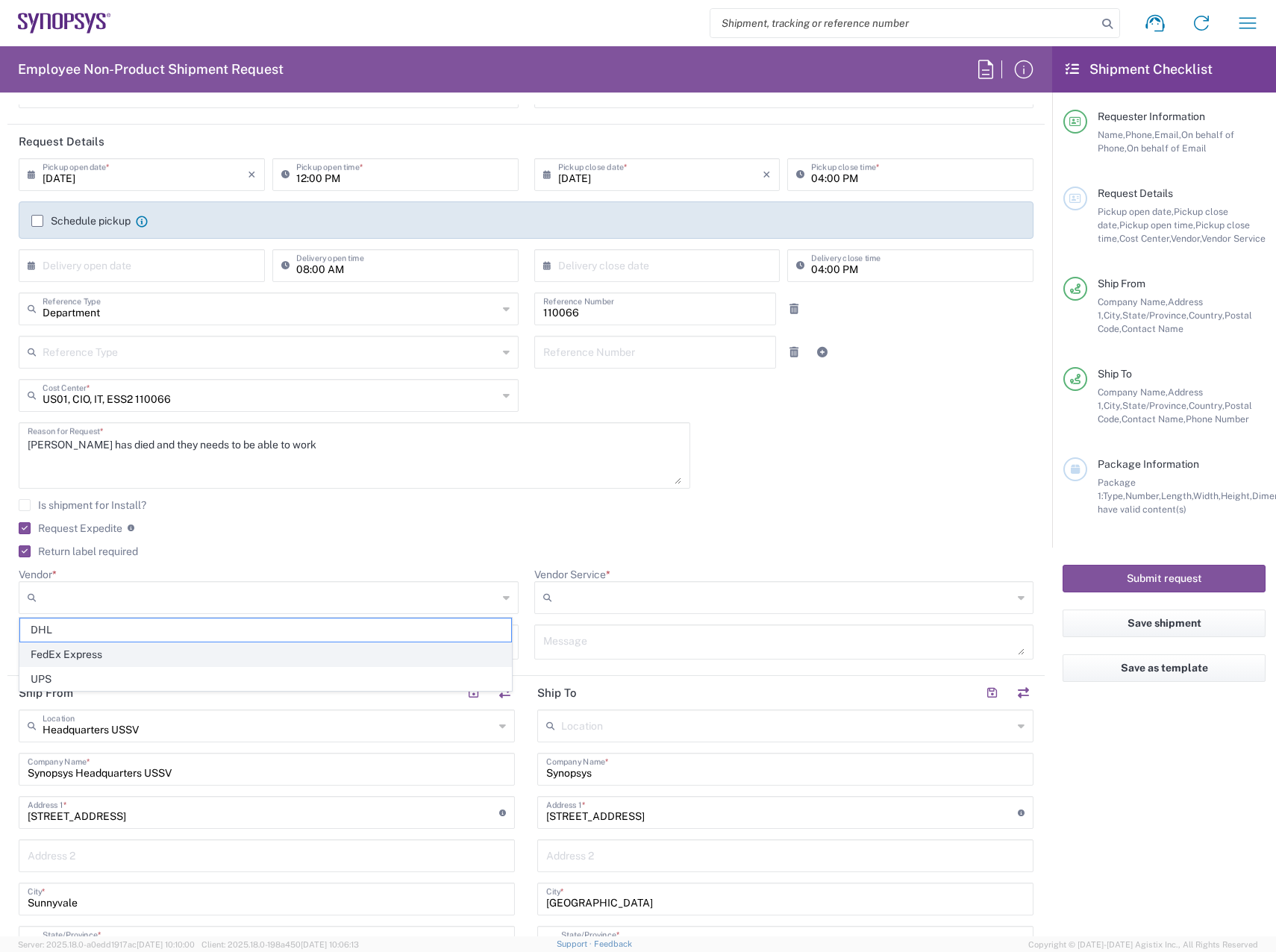
click at [162, 645] on span "FedEx Express" at bounding box center [265, 654] width 491 height 23
type input "FedEx Express"
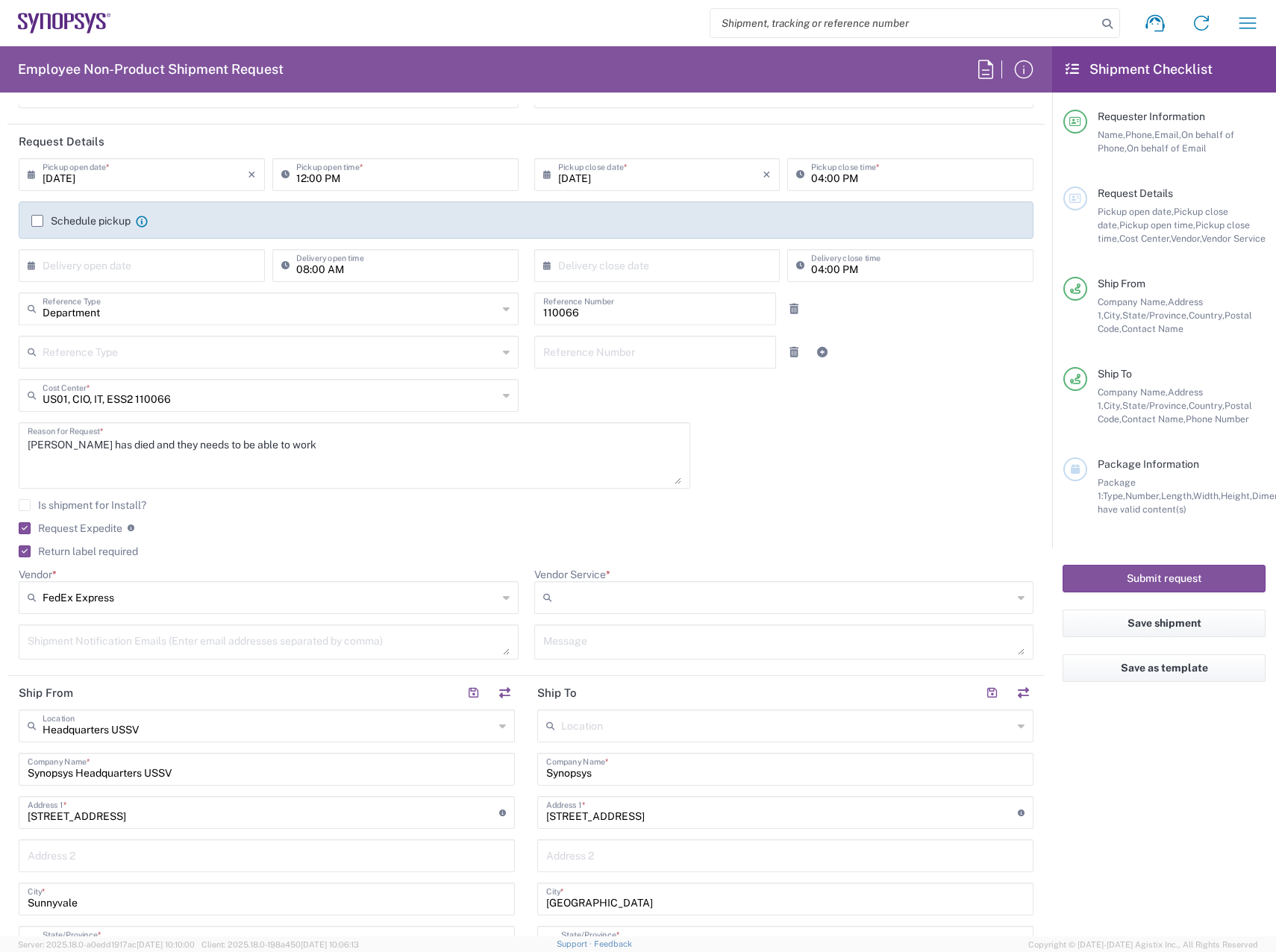
click at [638, 586] on input "Vendor Service *" at bounding box center [786, 597] width 455 height 24
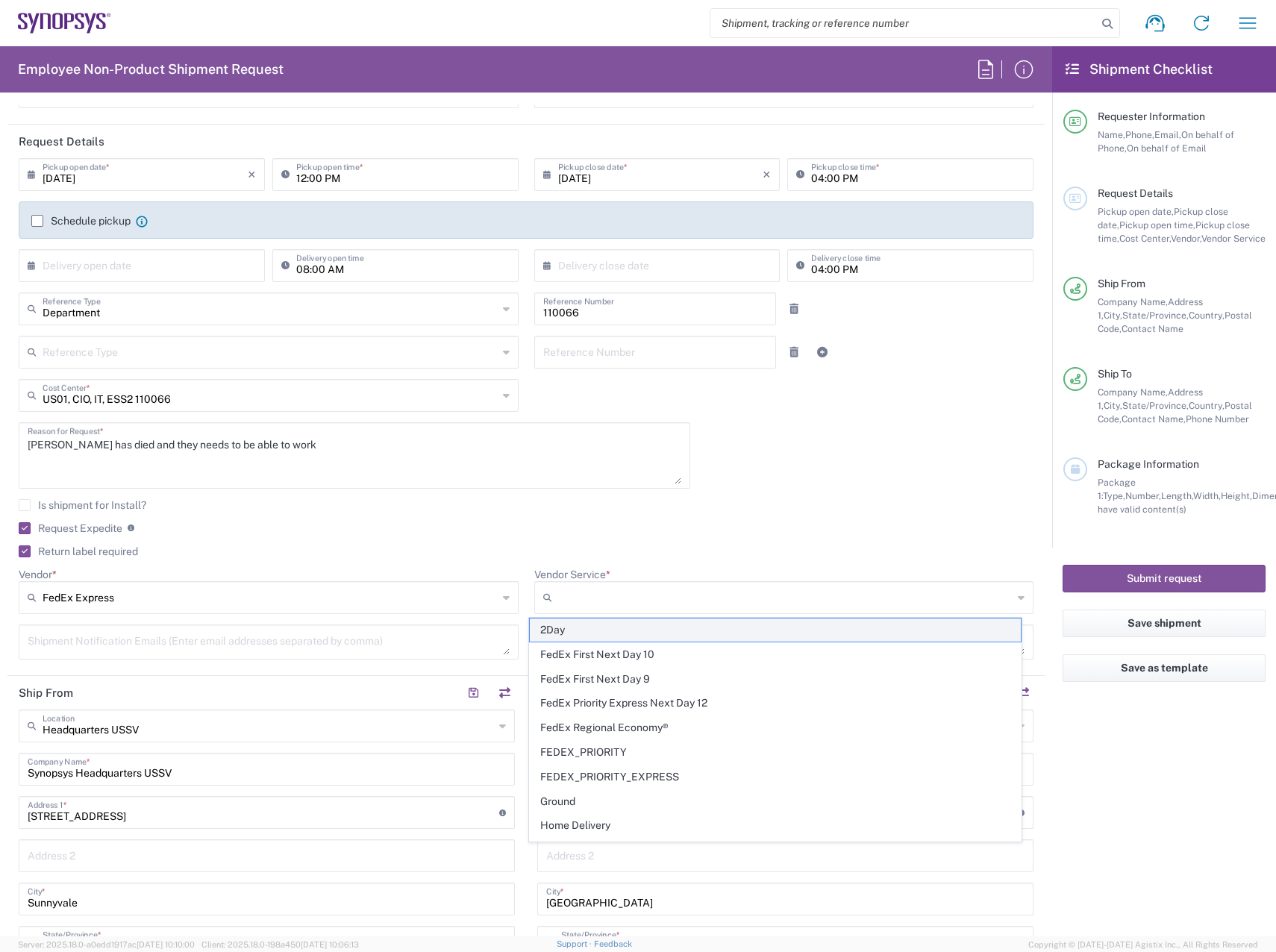
click at [651, 632] on span "2Day" at bounding box center [775, 630] width 491 height 23
type input "2Day"
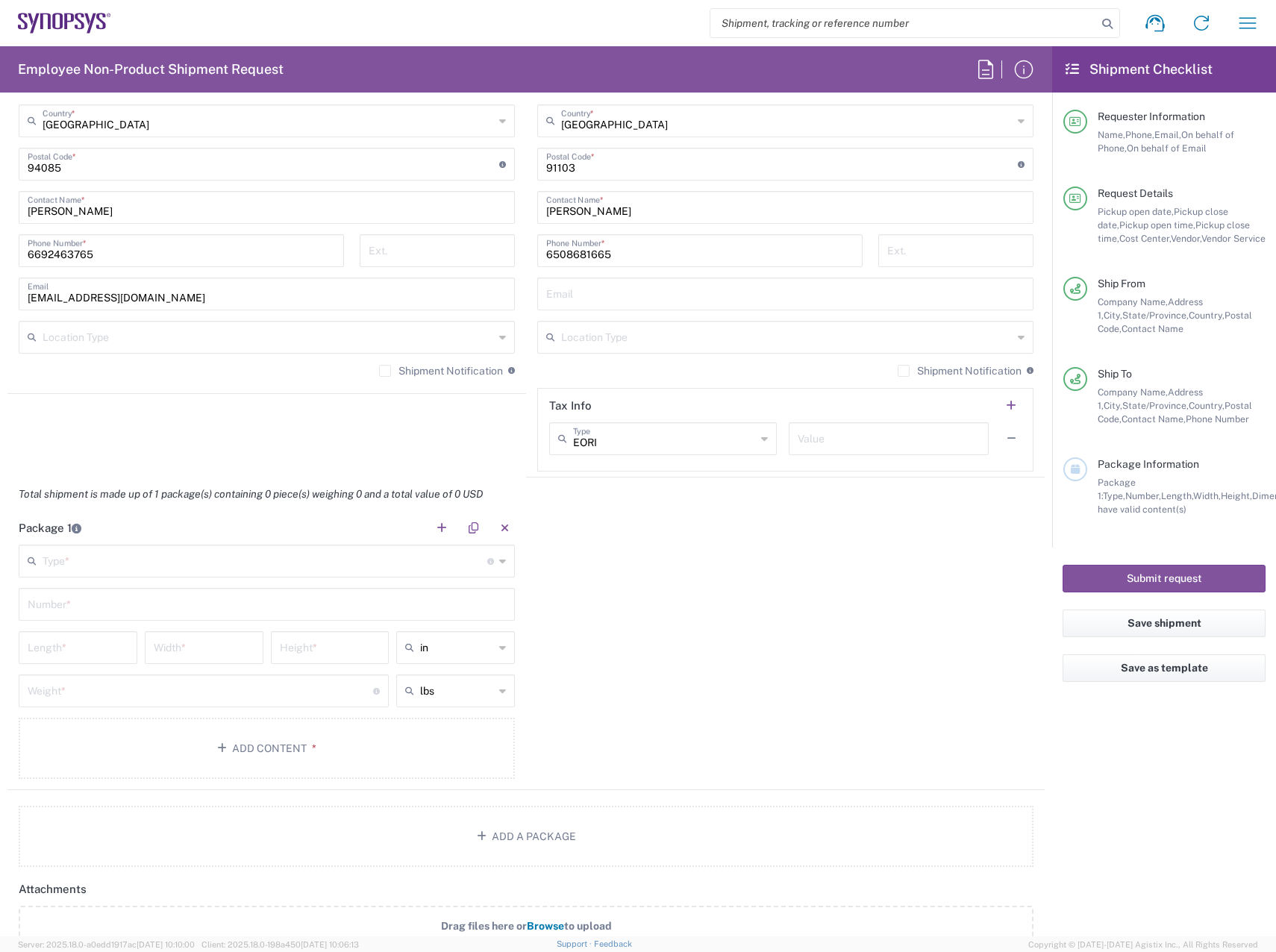
scroll to position [1045, 0]
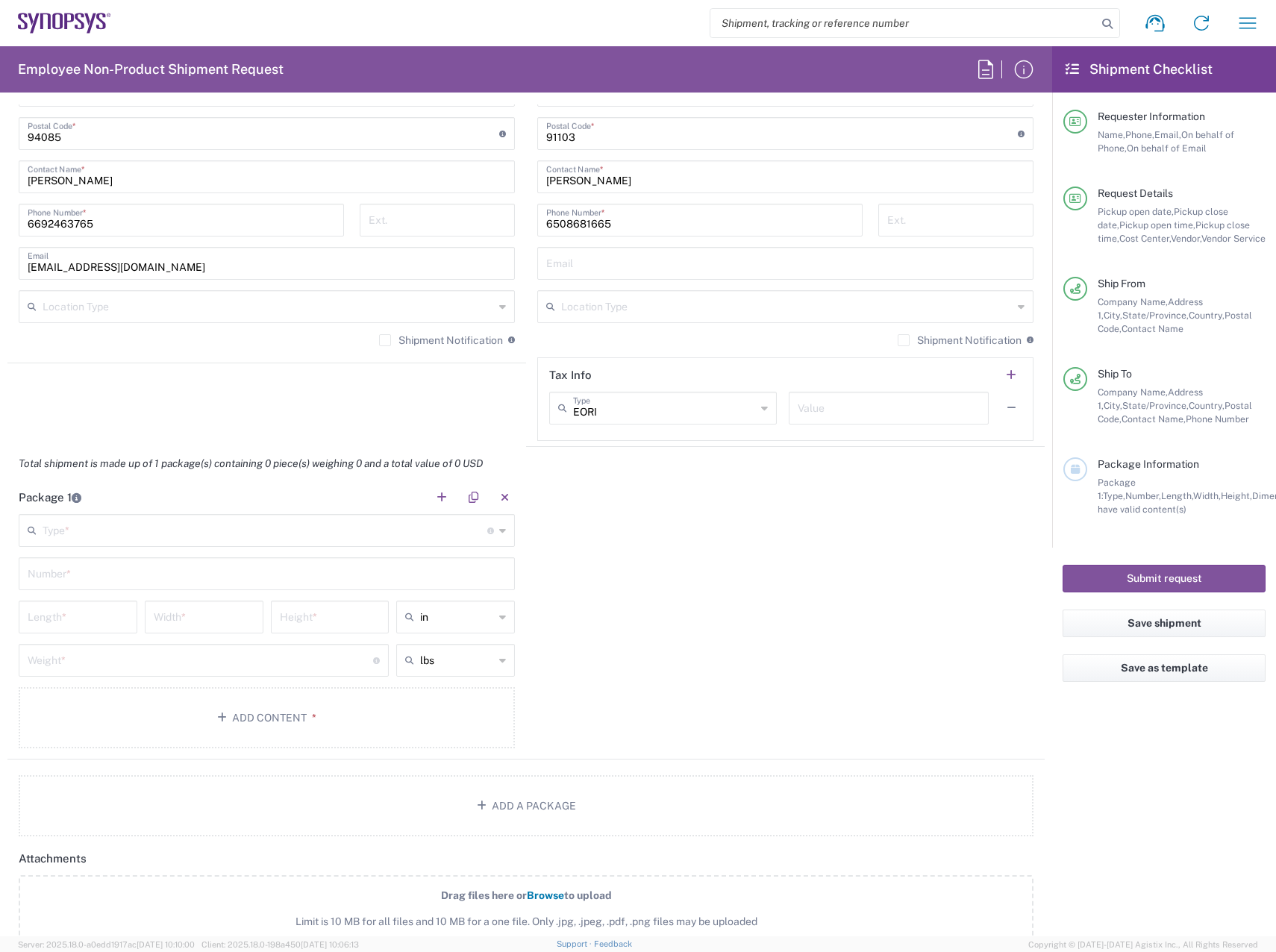
click at [165, 530] on input "text" at bounding box center [264, 529] width 445 height 26
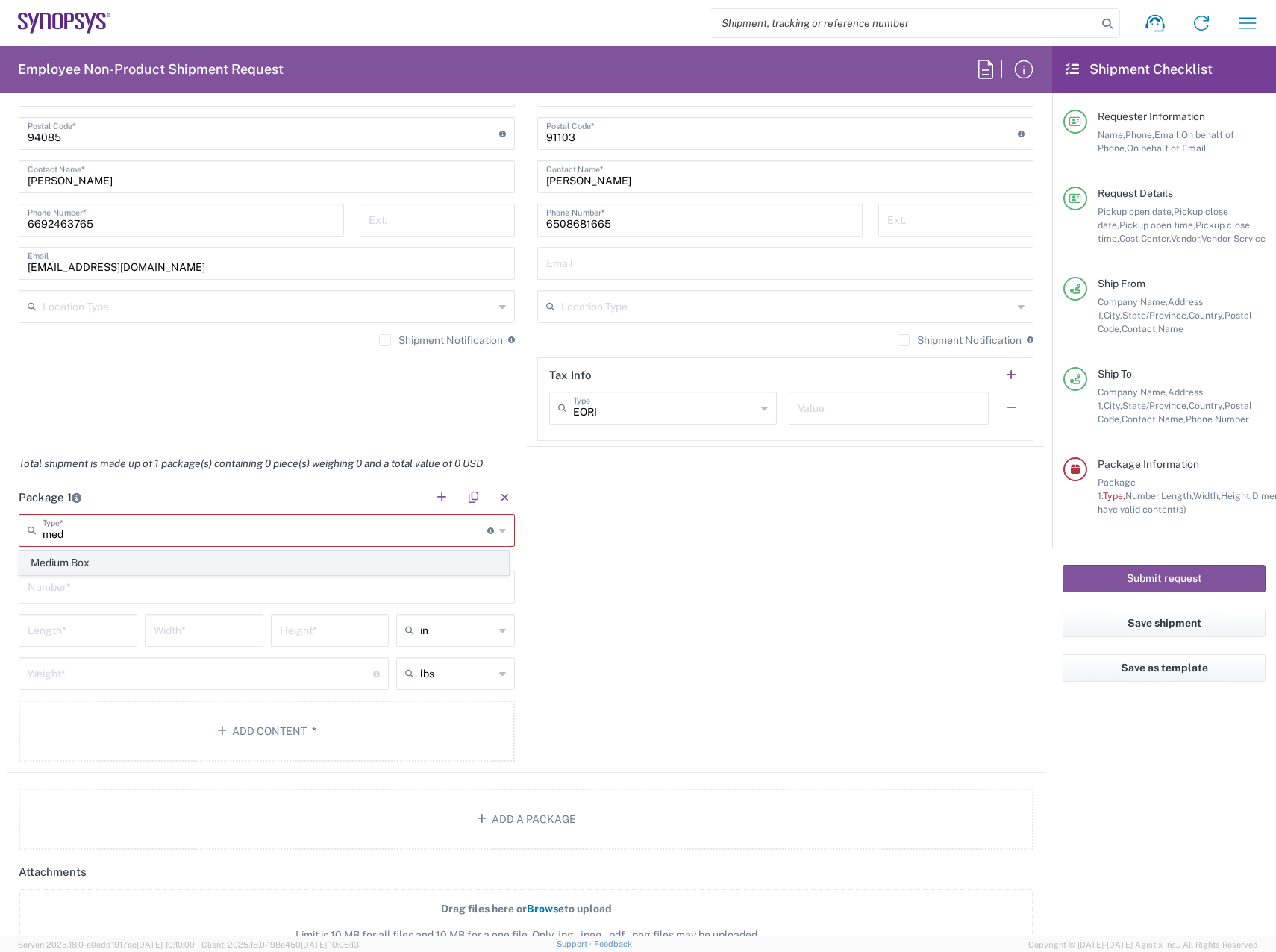
click at [148, 556] on span "Medium Box" at bounding box center [263, 563] width 488 height 23
type input "Medium Box"
type input "13"
type input "11.5"
type input "2.5"
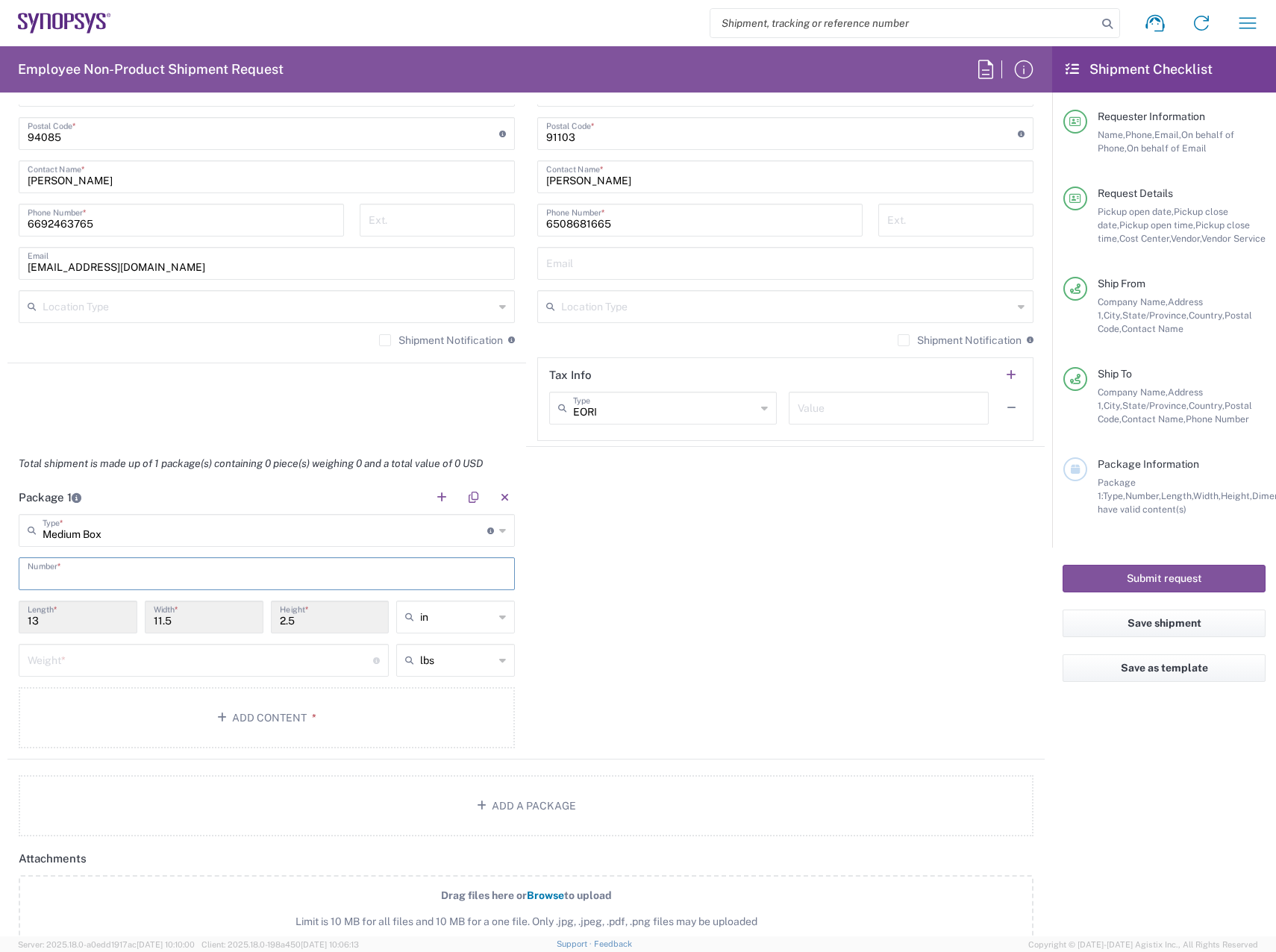
click at [130, 574] on input "text" at bounding box center [267, 572] width 478 height 26
type input "1"
click at [112, 652] on input "number" at bounding box center [201, 659] width 345 height 26
type input "8"
click at [270, 724] on button "Add Content *" at bounding box center [267, 717] width 496 height 61
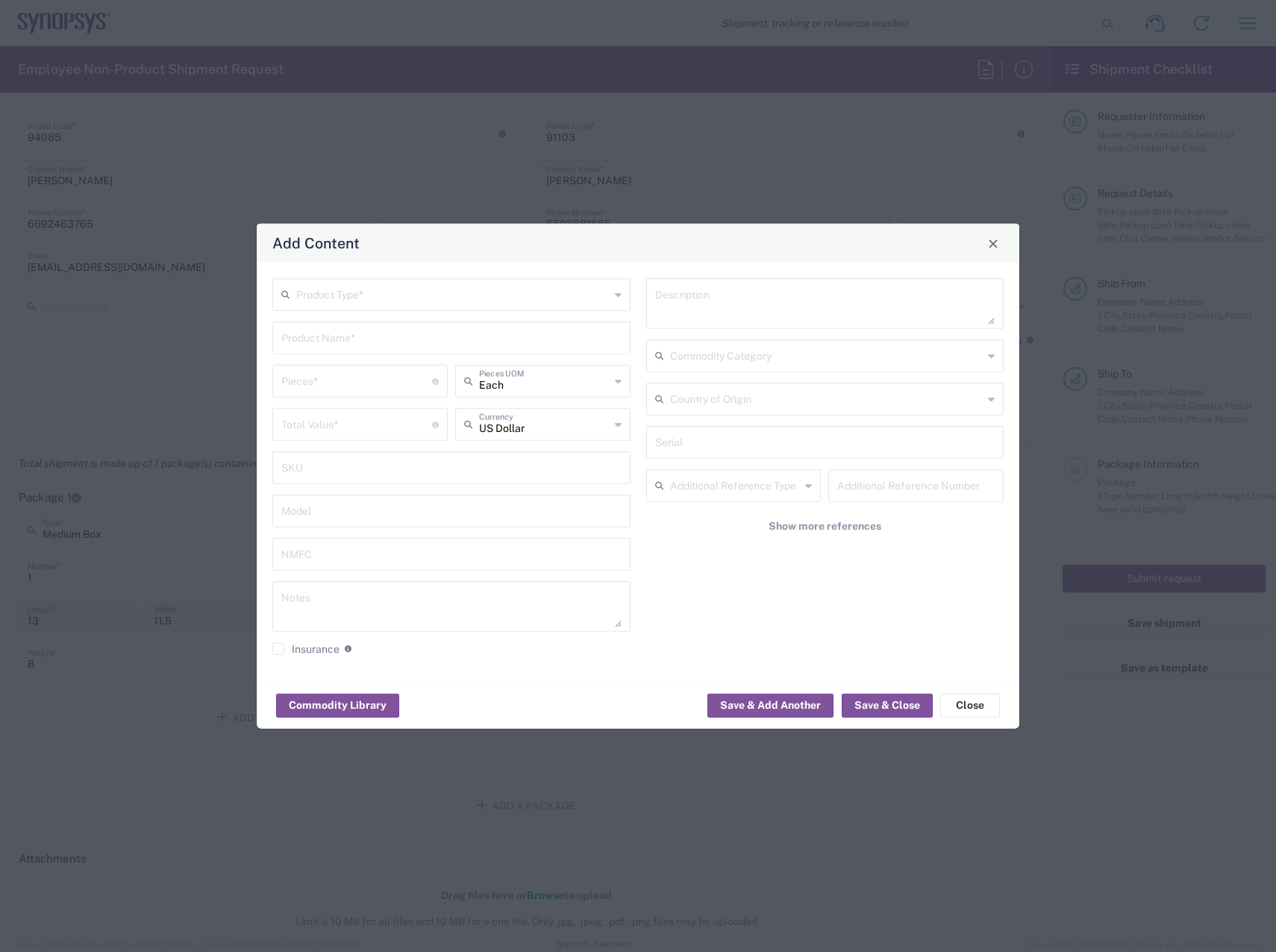
click at [419, 291] on input "text" at bounding box center [452, 293] width 313 height 26
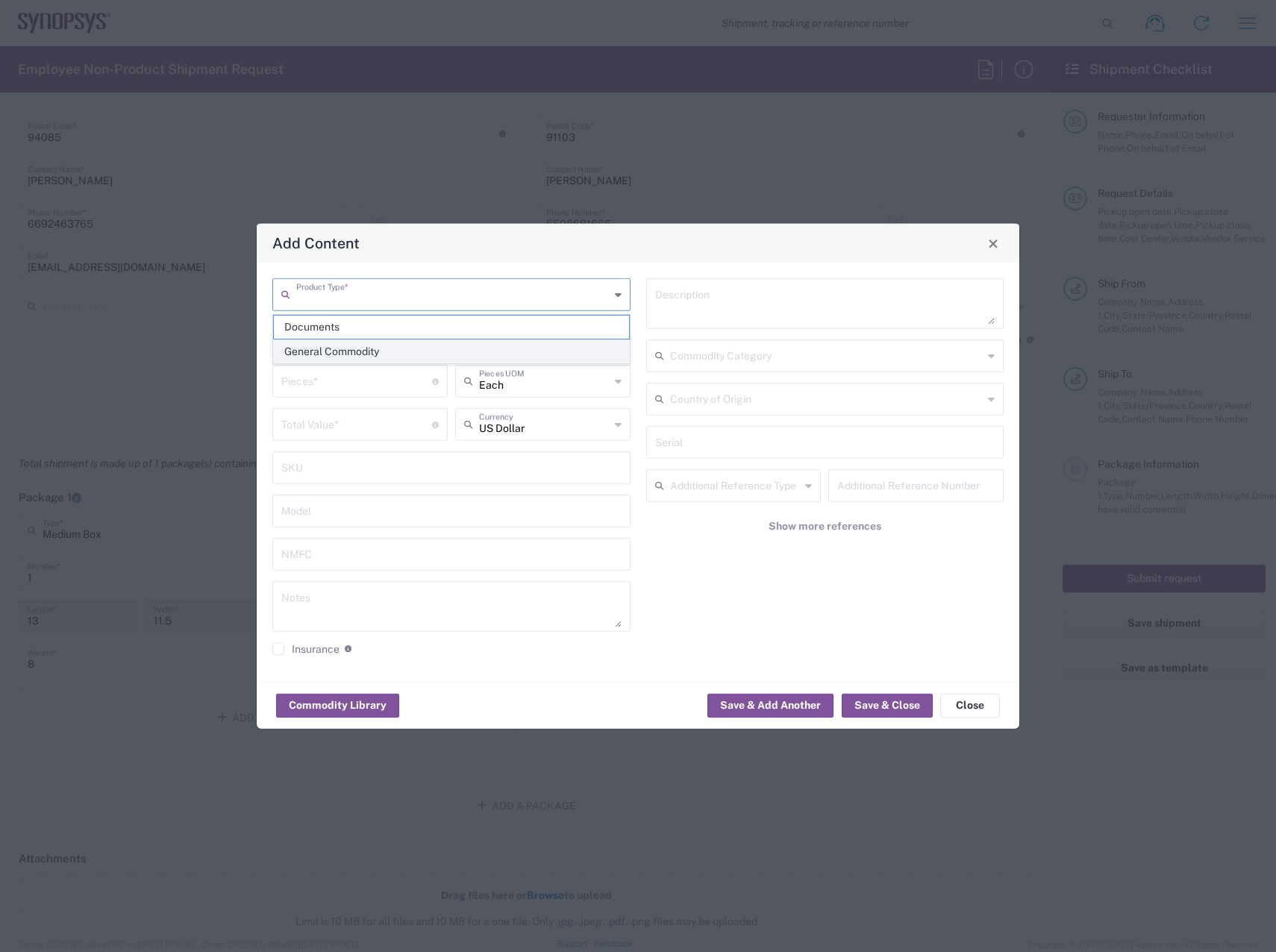
click at [355, 345] on span "General Commodity" at bounding box center [451, 351] width 355 height 23
type input "General Commodity"
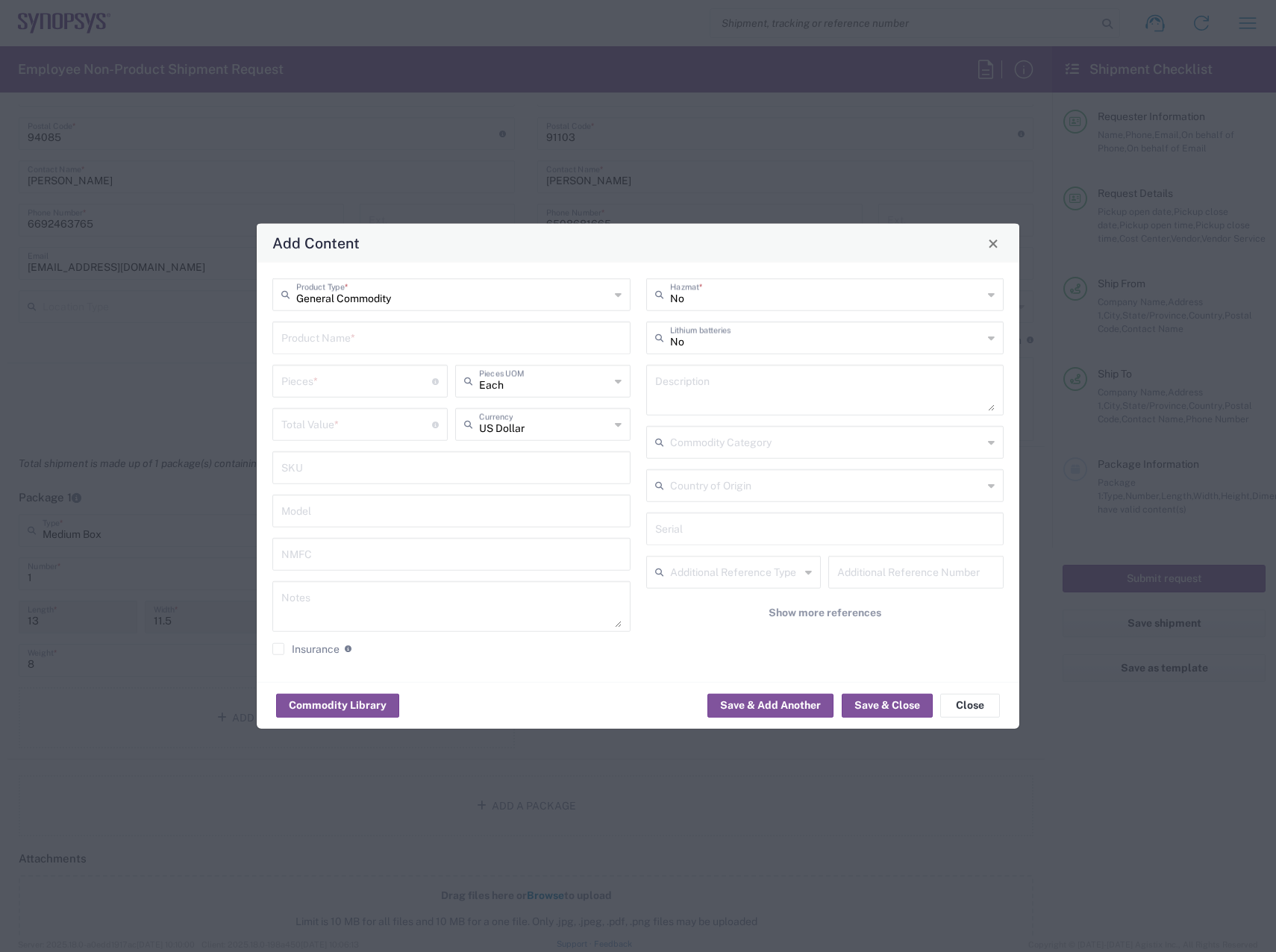
click at [383, 334] on input "text" at bounding box center [451, 336] width 340 height 26
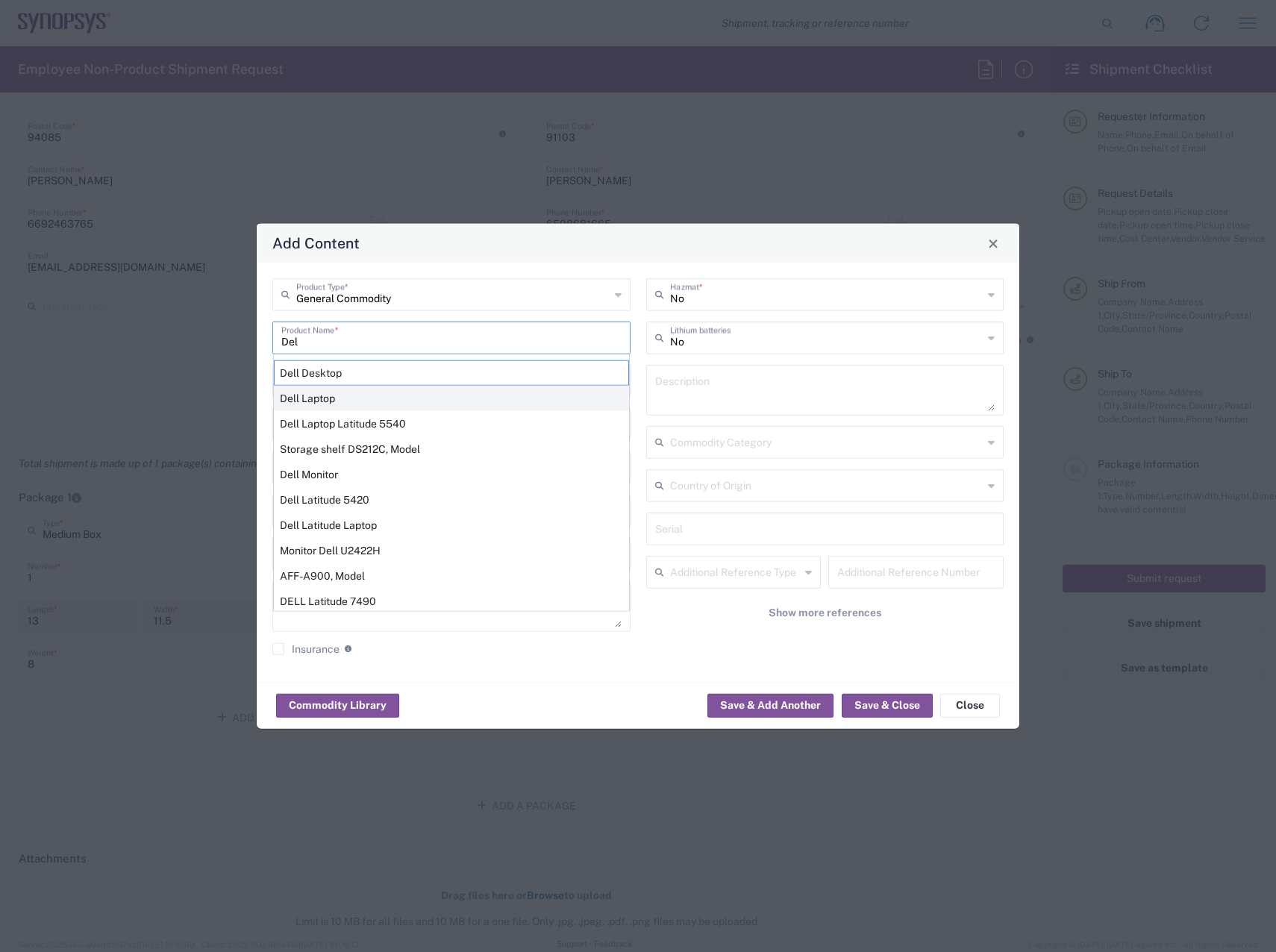
click at [359, 396] on div "Dell Laptop" at bounding box center [451, 398] width 355 height 25
type input "Dell Laptop"
type textarea "Dell Laptop"
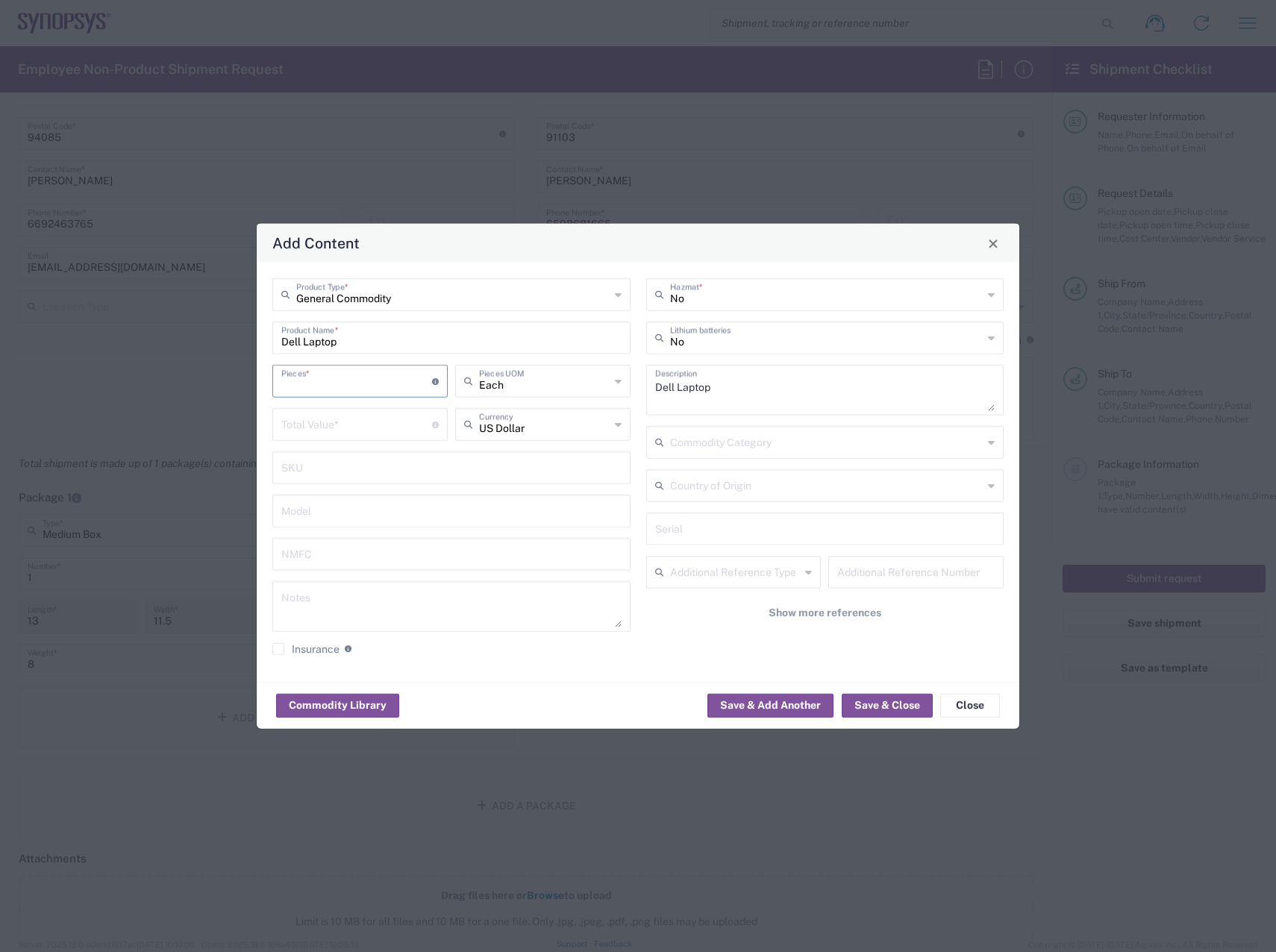
click at [385, 387] on input "number" at bounding box center [357, 379] width 151 height 26
type input "1"
click at [377, 414] on input "number" at bounding box center [357, 423] width 151 height 26
type input "4"
type input "200"
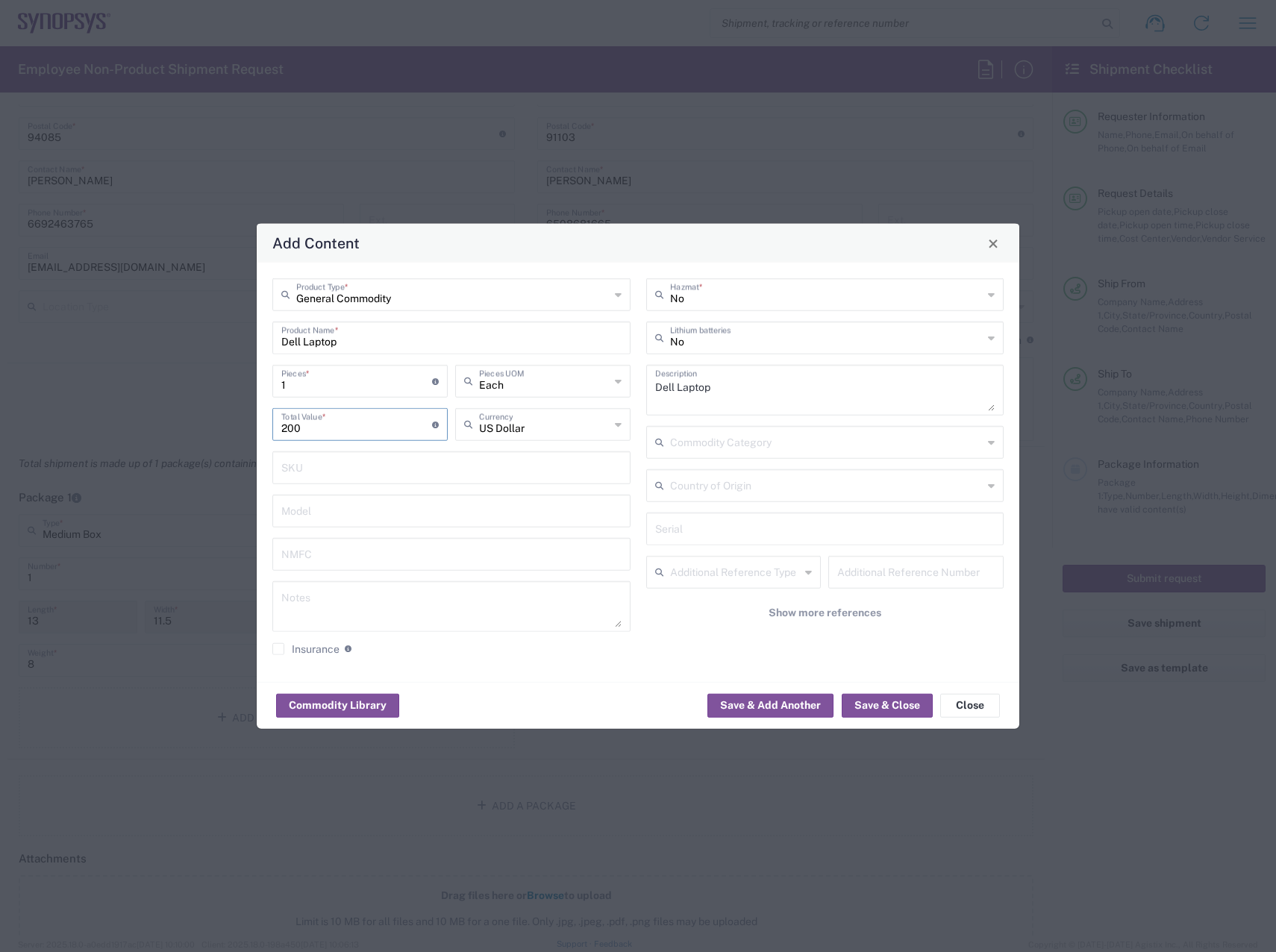
click at [993, 338] on icon at bounding box center [991, 338] width 6 height 24
click at [927, 388] on span "Yes" at bounding box center [825, 395] width 355 height 23
type input "Yes"
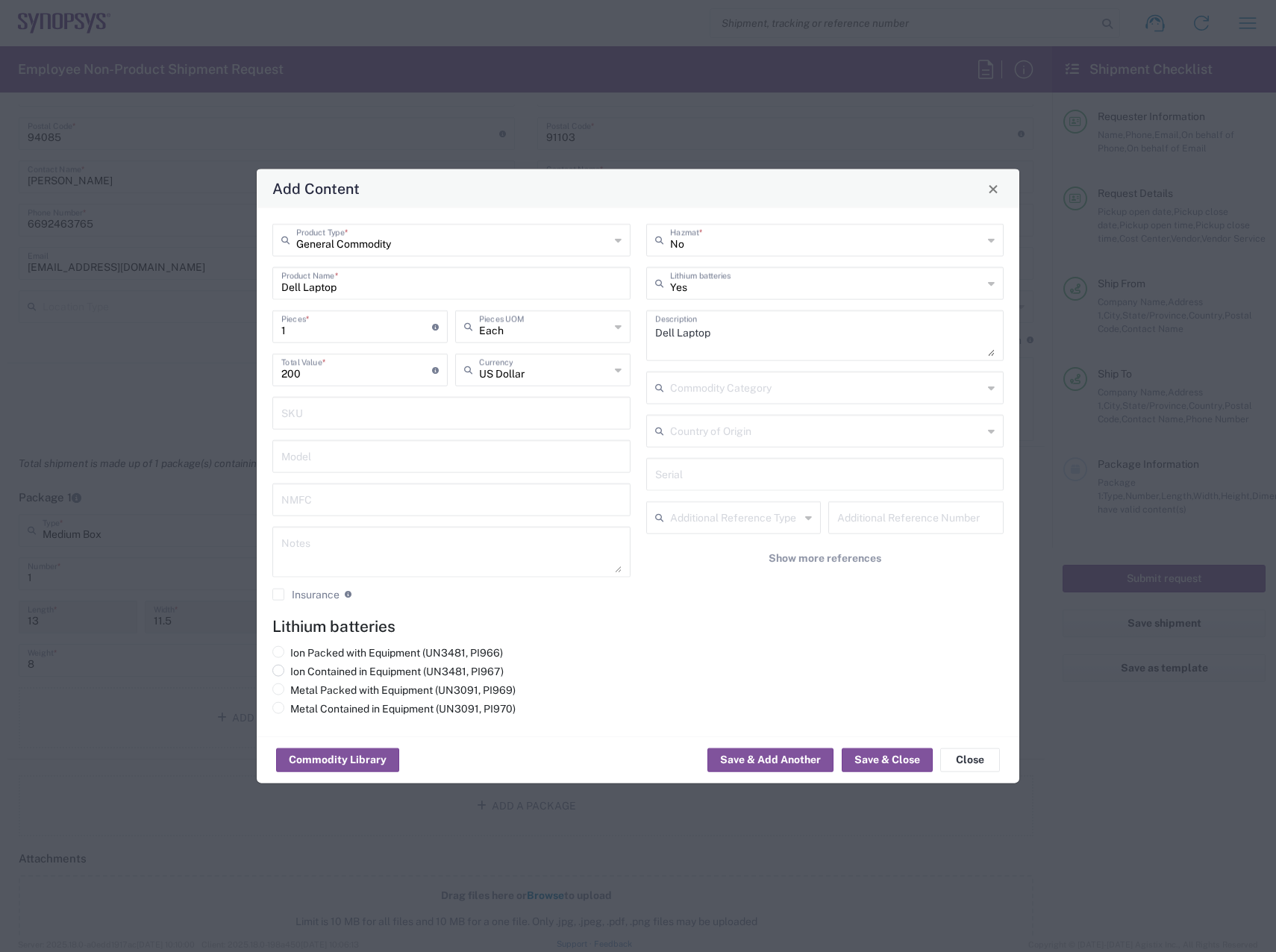
click at [282, 668] on span at bounding box center [278, 670] width 12 height 12
click at [290, 668] on input "Ion Contained in Equipment (UN3481, PI967)" at bounding box center [295, 669] width 10 height 10
radio input "true"
click at [887, 757] on button "Save & Close" at bounding box center [887, 760] width 91 height 24
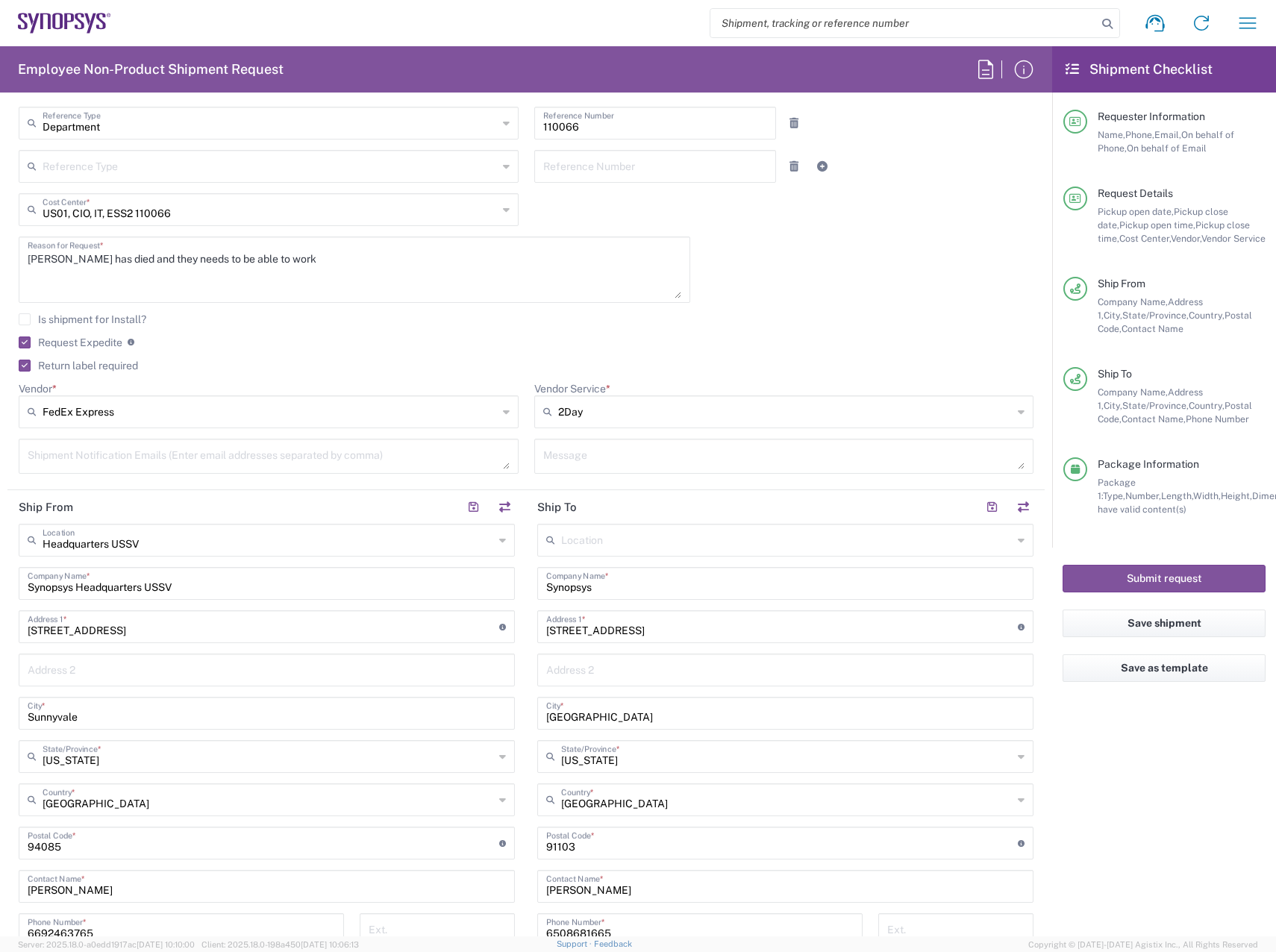
scroll to position [0, 0]
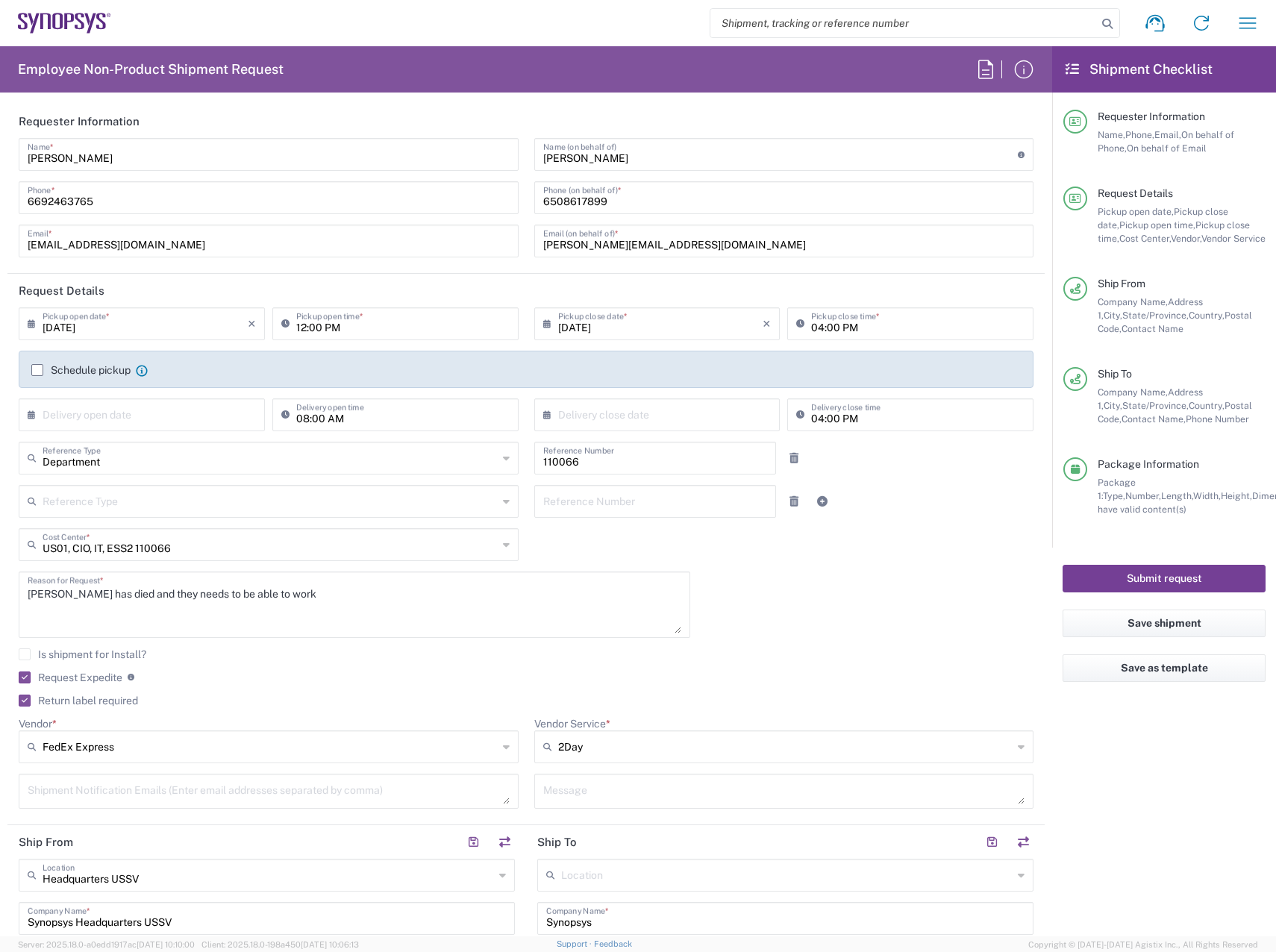
drag, startPoint x: 1153, startPoint y: 572, endPoint x: 976, endPoint y: 437, distance: 222.6
click at [1153, 572] on button "Submit request" at bounding box center [1164, 578] width 203 height 28
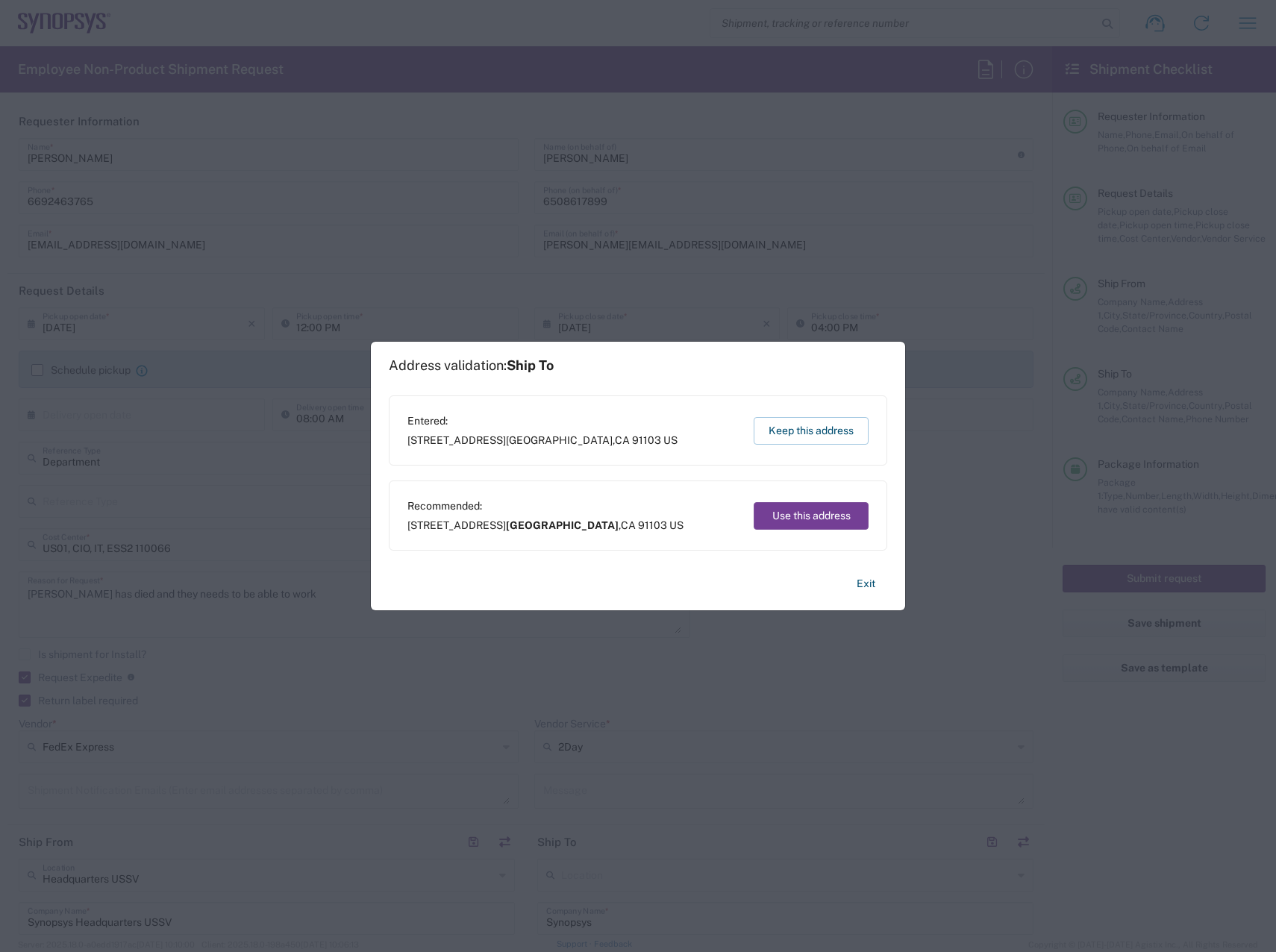
click at [813, 515] on button "Use this address" at bounding box center [811, 515] width 115 height 28
type input "[GEOGRAPHIC_DATA]"
type input "[US_STATE]"
